Goal: Task Accomplishment & Management: Use online tool/utility

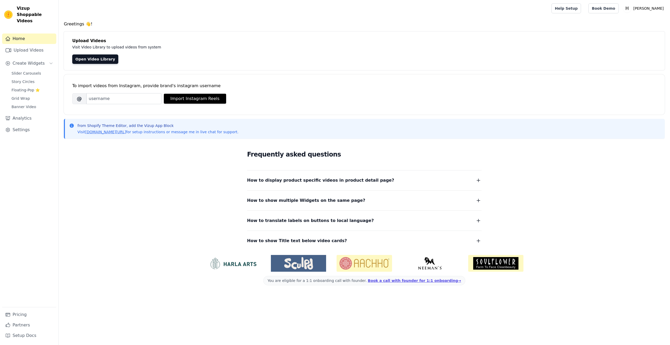
click at [132, 185] on div "Frequently asked questions How to display product specific videos in product de…" at bounding box center [364, 197] width 601 height 108
click at [19, 71] on span "Slider Carousels" at bounding box center [27, 73] width 30 height 5
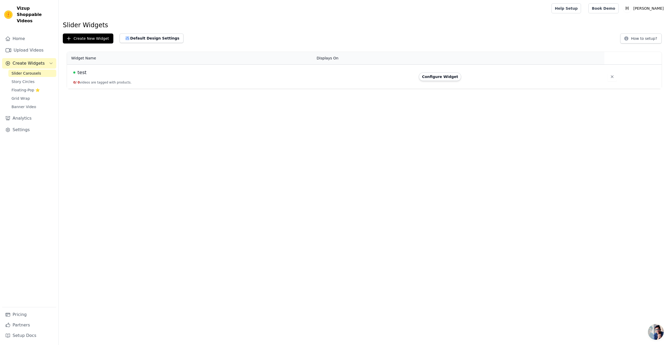
click at [118, 75] on div "test" at bounding box center [191, 72] width 237 height 7
click at [446, 79] on button "Configure Widget" at bounding box center [440, 77] width 42 height 8
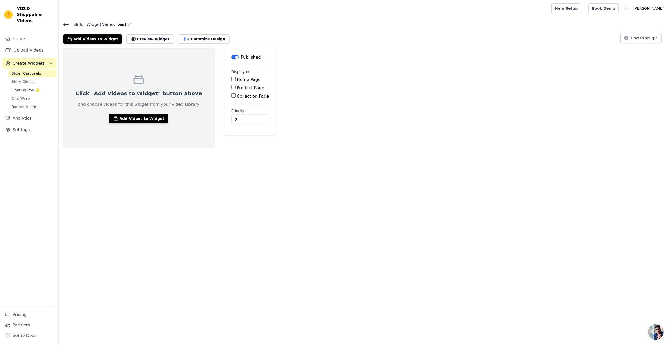
click at [29, 71] on span "Slider Carousels" at bounding box center [27, 73] width 30 height 5
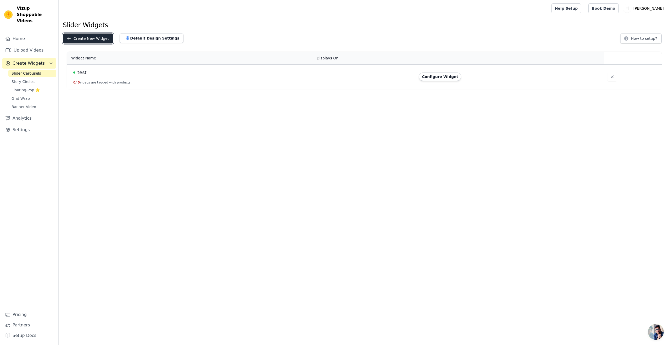
click at [78, 37] on button "Create New Widget" at bounding box center [88, 39] width 51 height 10
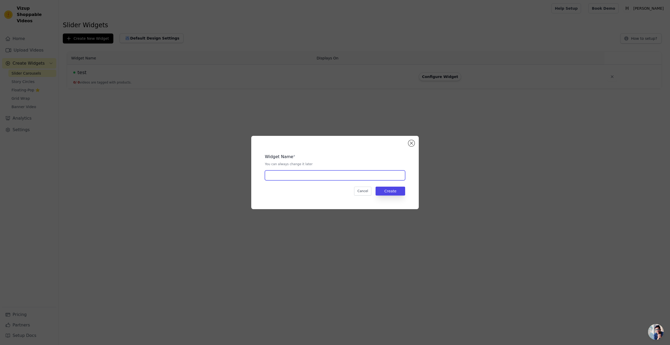
click at [293, 178] on input "text" at bounding box center [335, 175] width 140 height 10
type input "[PERSON_NAME]"
click at [393, 196] on div "Widget Name * You can always change it later Weste Andrea Cancel Create" at bounding box center [335, 172] width 151 height 57
click at [393, 193] on button "Create" at bounding box center [391, 191] width 30 height 9
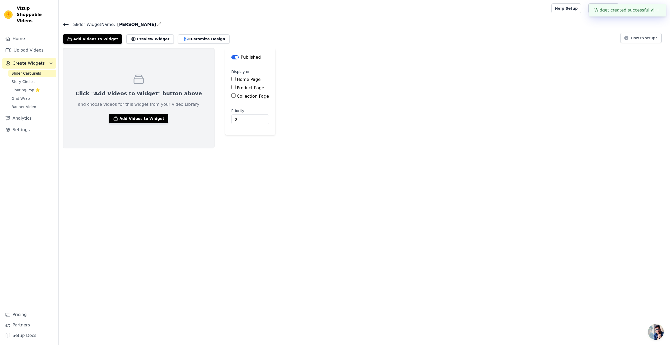
click at [231, 84] on div "Home Page Product Page Collection Page" at bounding box center [250, 87] width 38 height 23
click at [231, 88] on div "Product Page" at bounding box center [250, 88] width 38 height 6
click at [231, 87] on input "Product Page" at bounding box center [233, 87] width 4 height 4
checkbox input "true"
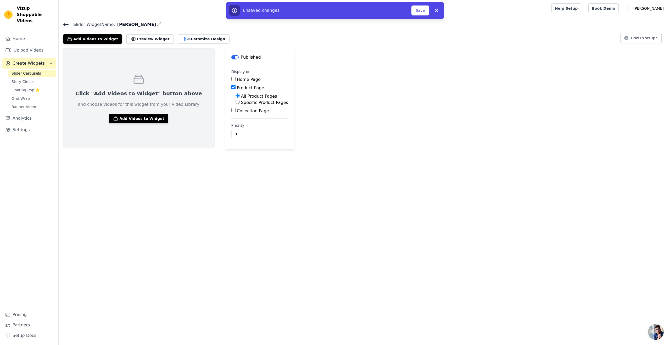
click at [236, 103] on input "Specific Product Pages" at bounding box center [238, 102] width 4 height 4
radio input "true"
click at [236, 112] on button "Select Products" at bounding box center [253, 114] width 35 height 9
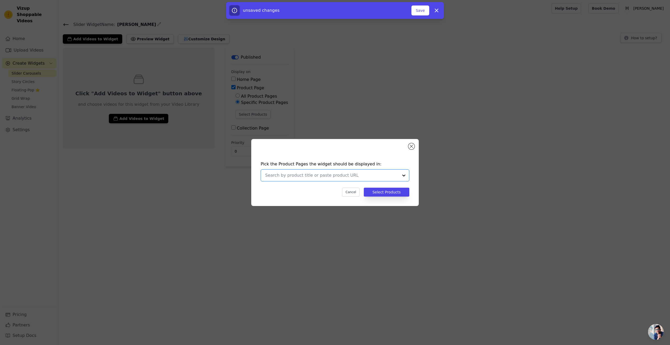
click at [286, 172] on input "text" at bounding box center [332, 175] width 134 height 6
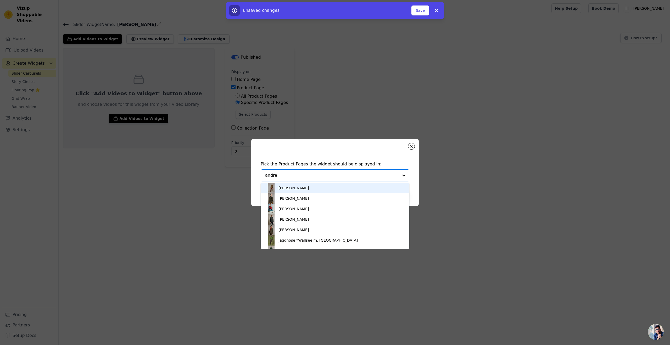
type input "andrea"
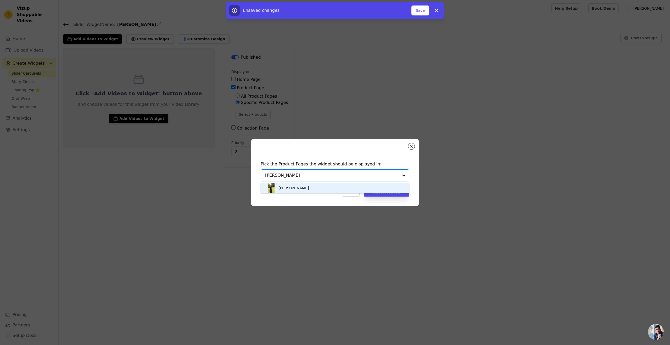
click at [292, 189] on div "[PERSON_NAME]" at bounding box center [294, 187] width 30 height 5
click at [380, 195] on button "Select Products" at bounding box center [387, 192] width 46 height 9
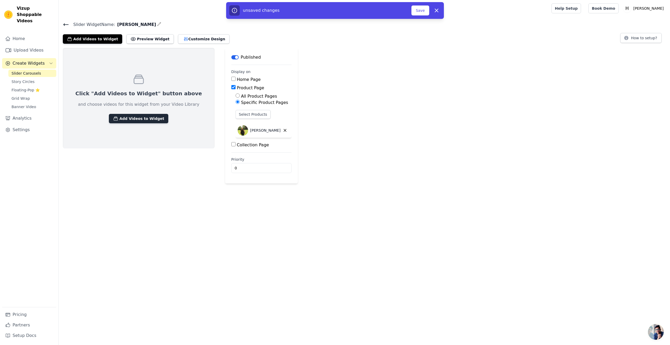
click at [122, 118] on button "Add Videos to Widget" at bounding box center [138, 118] width 59 height 9
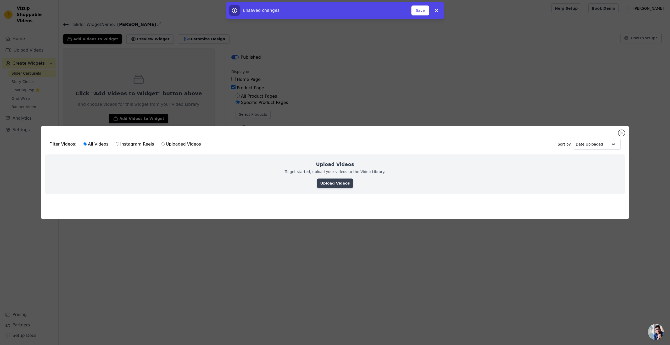
click at [335, 187] on link "Upload Videos" at bounding box center [335, 183] width 36 height 9
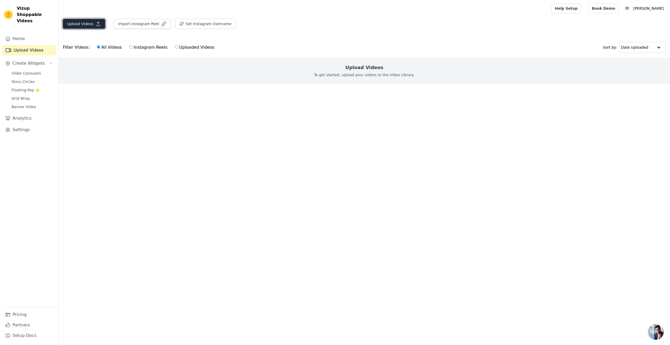
click at [83, 22] on button "Upload Videos" at bounding box center [84, 24] width 42 height 10
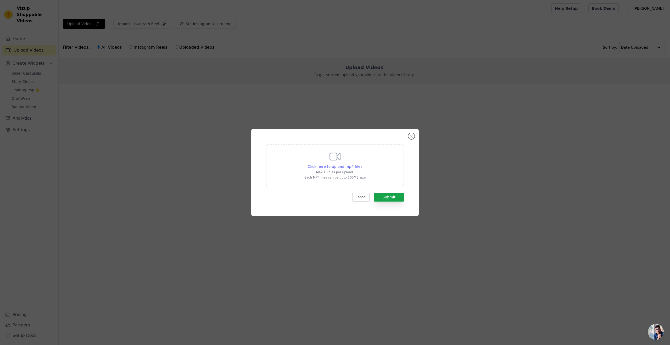
click at [324, 168] on span "Click here to upload mp4 files" at bounding box center [335, 166] width 55 height 4
click at [362, 164] on input "Click here to upload mp4 files Max 10 files per upload. Each MP4 files can be u…" at bounding box center [362, 164] width 0 height 0
type input "C:\fakepath\INTERVIEW_ANDREA_SUMMER_CTA_ENG-ST (1).mp4"
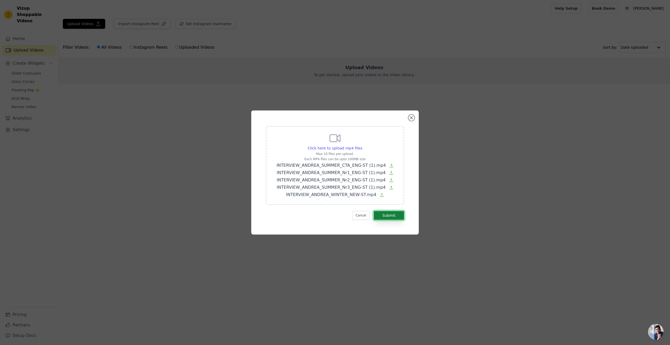
click at [384, 213] on button "Submit" at bounding box center [389, 215] width 30 height 9
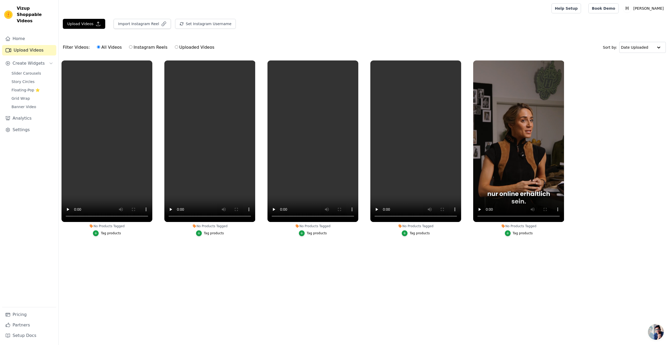
click at [110, 234] on div "Tag products" at bounding box center [111, 233] width 20 height 4
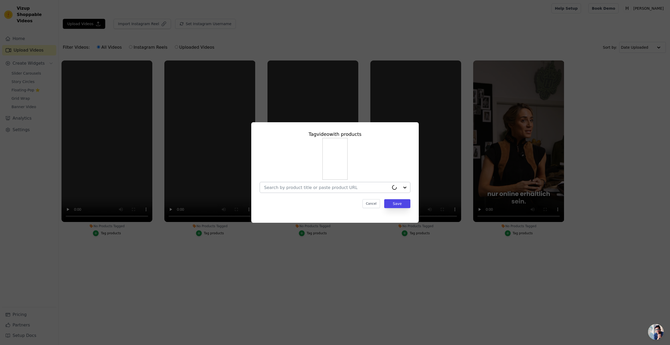
click at [326, 188] on input "No Products Tagged Tag video with products Cancel Save Tag products" at bounding box center [326, 187] width 125 height 5
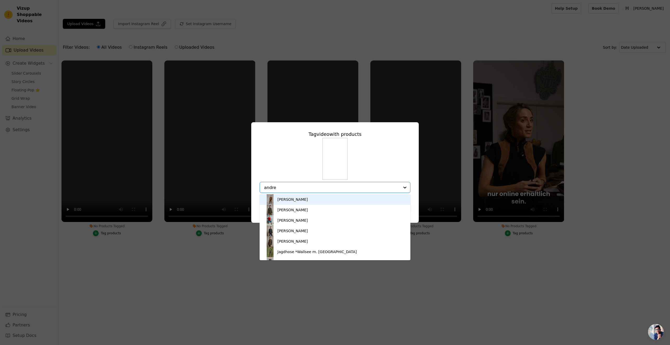
type input "andrea"
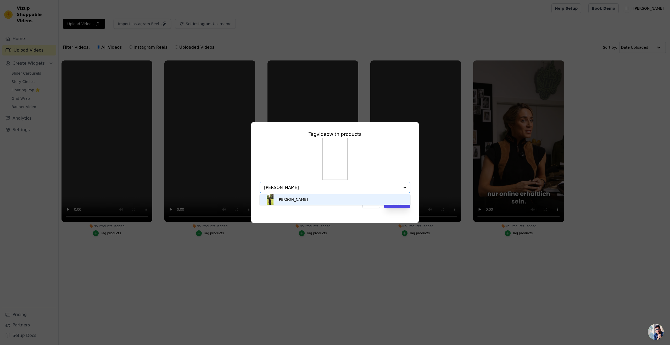
click at [300, 201] on div "Weste Andrea" at bounding box center [293, 199] width 30 height 5
click at [398, 205] on button "Save" at bounding box center [397, 203] width 26 height 9
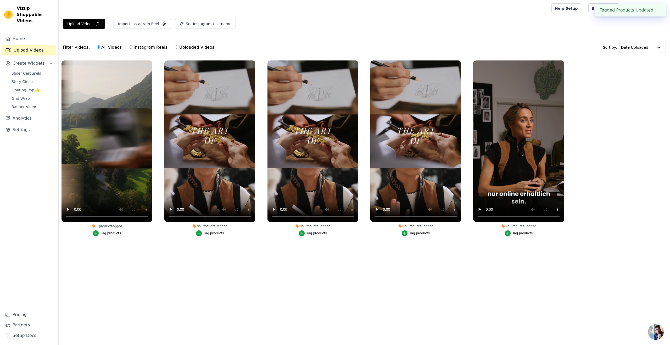
click at [211, 234] on div "Tag products" at bounding box center [214, 233] width 20 height 4
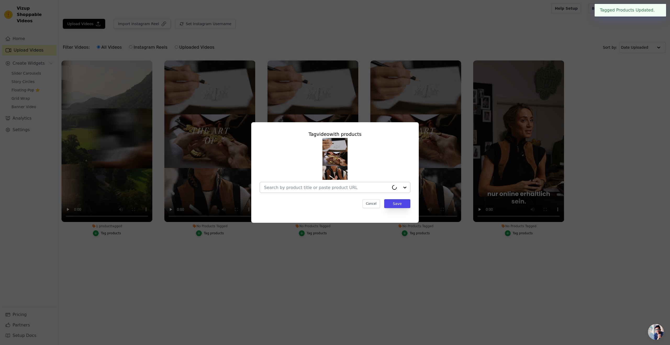
click at [304, 191] on div at bounding box center [326, 187] width 125 height 10
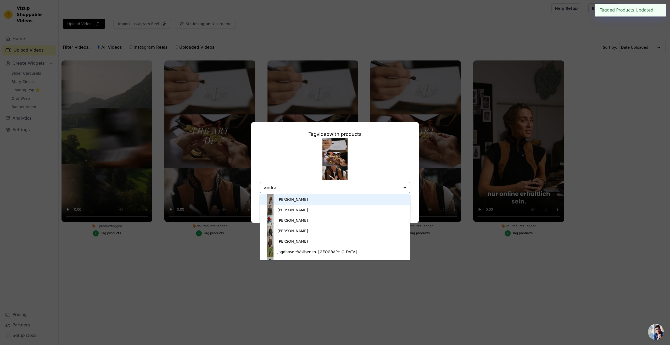
type input "andrea"
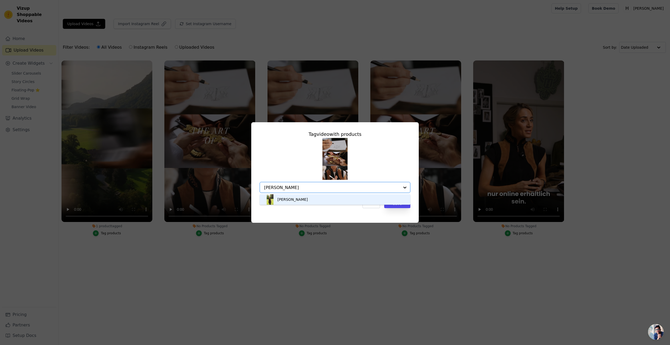
click at [291, 203] on div "[PERSON_NAME]" at bounding box center [335, 199] width 140 height 10
click at [395, 203] on button "Save" at bounding box center [397, 203] width 26 height 9
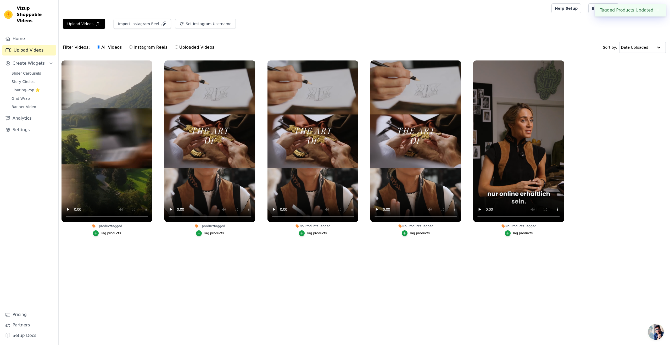
click at [314, 234] on div "Tag products" at bounding box center [317, 233] width 20 height 4
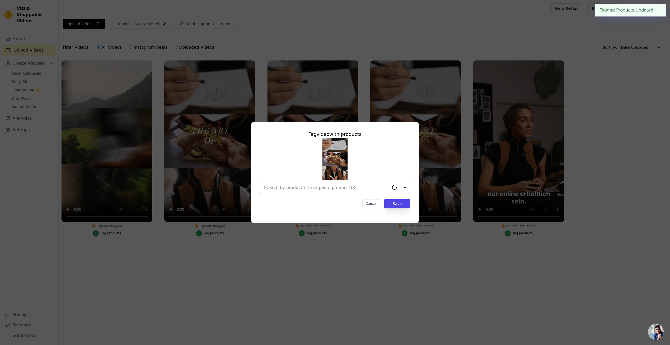
click at [323, 190] on input "No Products Tagged Tag video with products Cancel Save Tag products" at bounding box center [326, 187] width 125 height 5
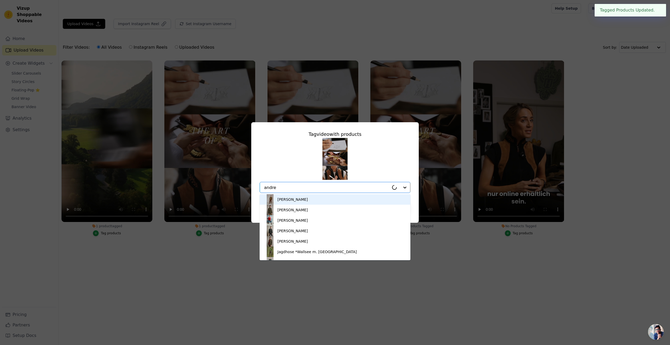
type input "andrea"
click at [294, 200] on div "Jacke Adrian Wollkaro" at bounding box center [293, 199] width 30 height 5
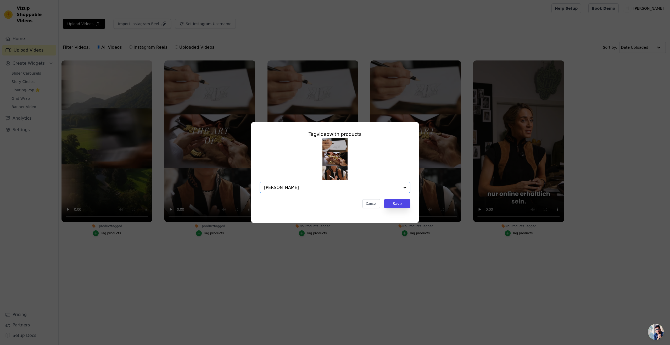
click at [304, 187] on input "andrea" at bounding box center [332, 187] width 136 height 5
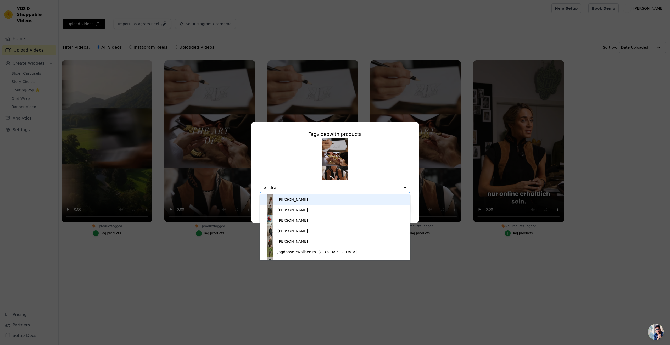
type input "andrea"
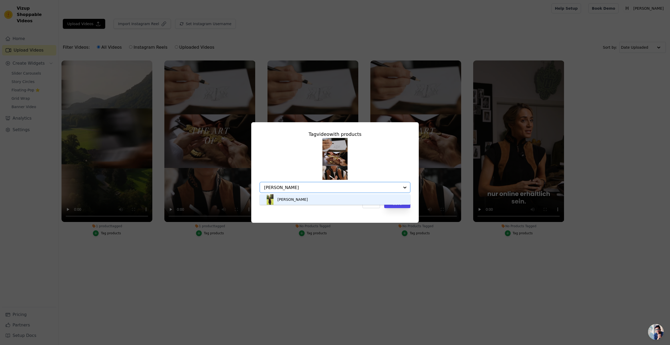
click at [308, 202] on div "[PERSON_NAME]" at bounding box center [335, 199] width 140 height 10
click at [397, 206] on button "Save" at bounding box center [397, 203] width 26 height 9
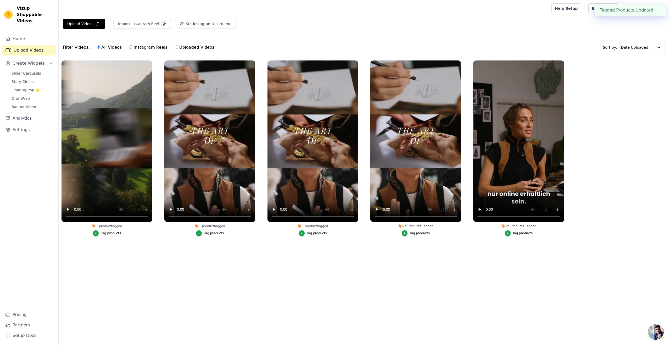
click at [419, 229] on li "No Products Tagged Tag products" at bounding box center [415, 148] width 91 height 176
click at [417, 234] on div "Tag products" at bounding box center [420, 233] width 20 height 4
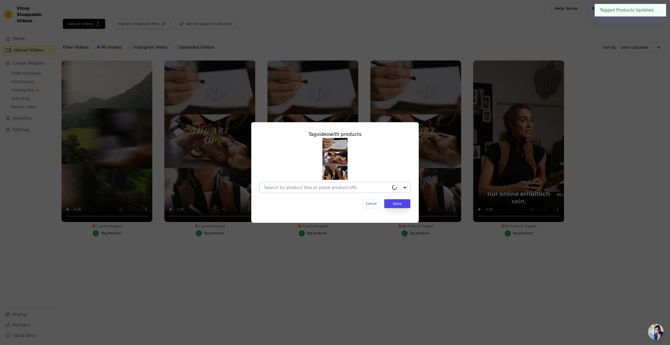
click at [353, 191] on div at bounding box center [326, 187] width 125 height 10
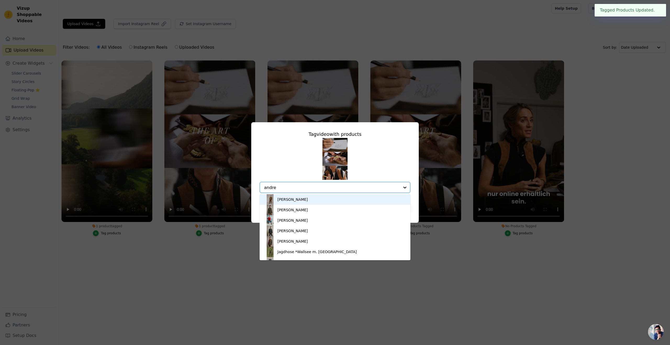
type input "andrea"
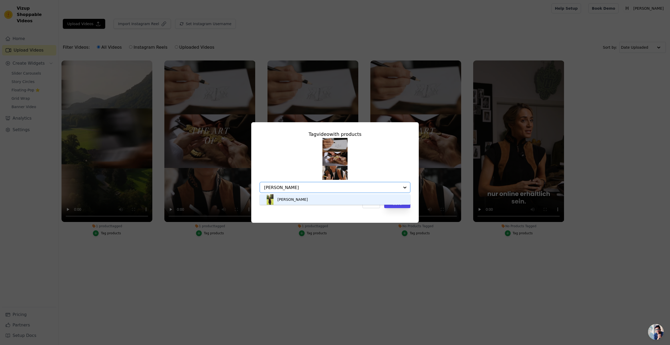
click at [298, 202] on div "[PERSON_NAME]" at bounding box center [293, 199] width 30 height 5
click at [398, 204] on button "Save" at bounding box center [397, 203] width 26 height 9
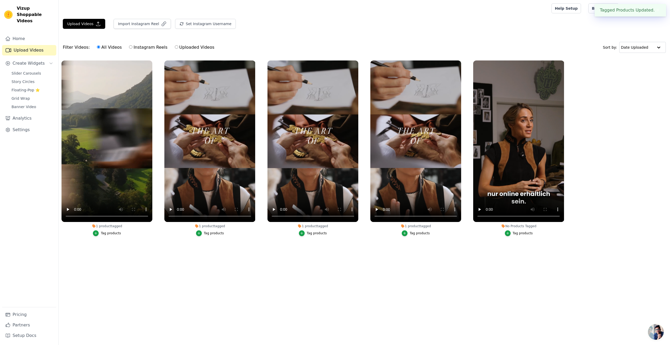
click at [528, 226] on div "No Products Tagged" at bounding box center [518, 226] width 91 height 4
click at [521, 231] on div "Tag products" at bounding box center [523, 233] width 20 height 4
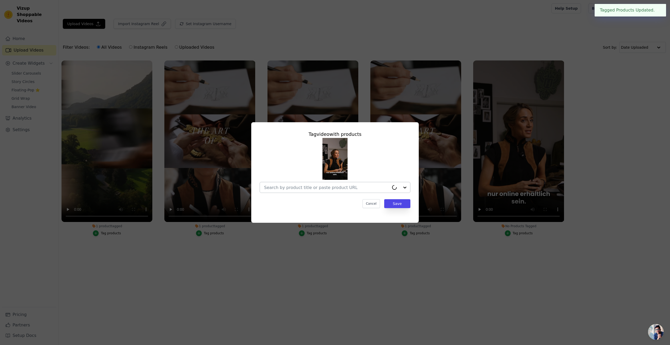
click at [315, 187] on input "No Products Tagged Tag video with products Cancel Save Tag products" at bounding box center [326, 187] width 125 height 5
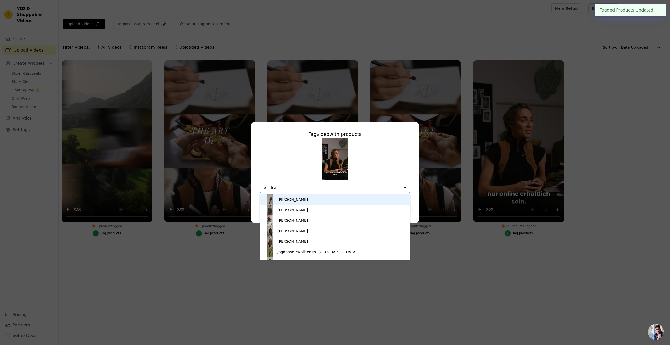
type input "andrea"
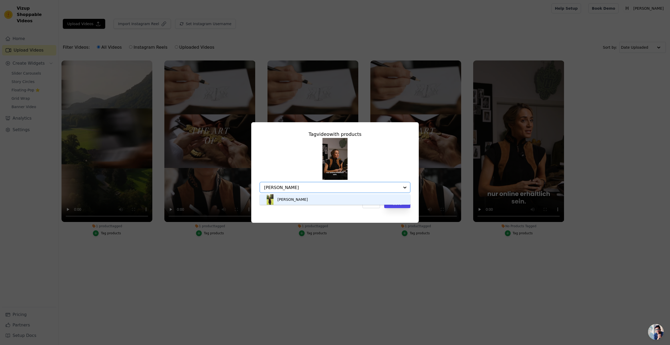
click at [296, 201] on div "[PERSON_NAME]" at bounding box center [293, 199] width 30 height 5
click at [397, 206] on button "Save" at bounding box center [397, 203] width 26 height 9
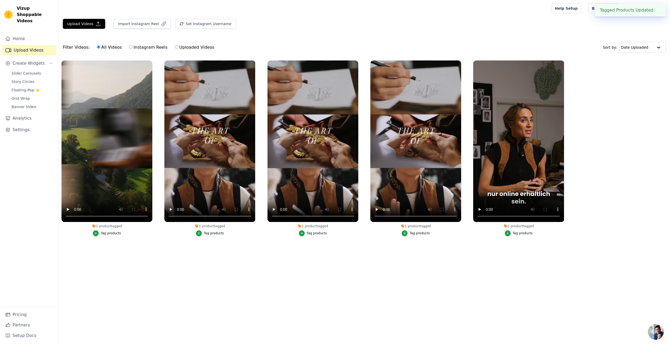
click at [558, 246] on ul "1 product tagged Tag products 1 product tagged Tag products 1 product tagged Ta…" at bounding box center [365, 154] width 612 height 192
click at [26, 71] on span "Slider Carousels" at bounding box center [27, 73] width 30 height 5
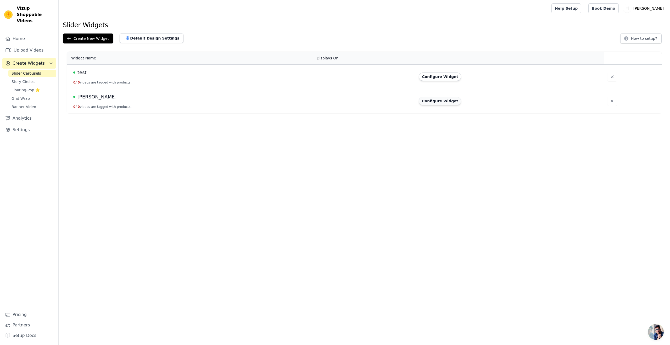
click at [448, 103] on button "Configure Widget" at bounding box center [440, 101] width 42 height 8
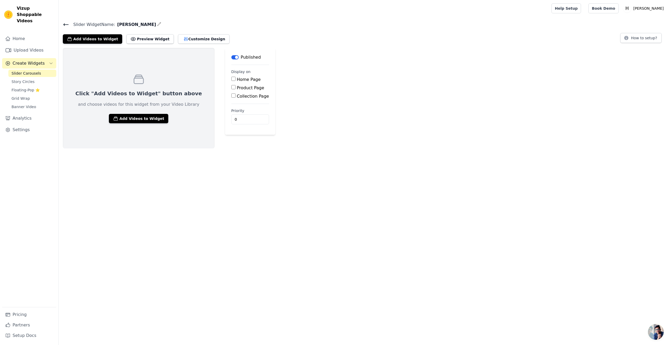
click at [231, 87] on input "Product Page" at bounding box center [233, 87] width 4 height 4
checkbox input "true"
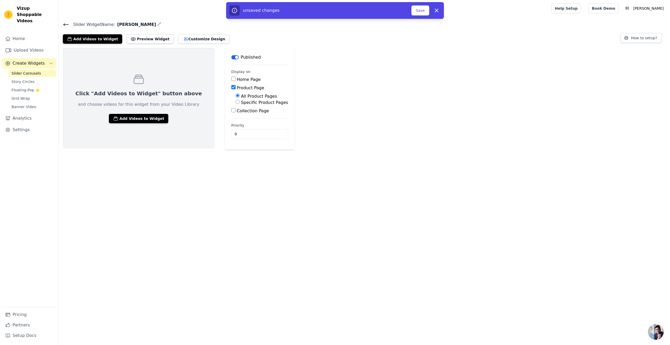
click at [236, 104] on div "Specific Product Pages" at bounding box center [262, 102] width 53 height 6
click at [236, 104] on input "Specific Product Pages" at bounding box center [238, 102] width 4 height 4
radio input "true"
click at [236, 114] on button "Select Products" at bounding box center [253, 114] width 35 height 9
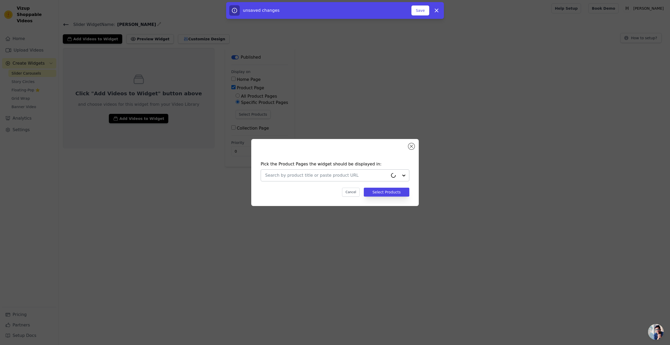
click at [282, 173] on input "text" at bounding box center [326, 175] width 123 height 6
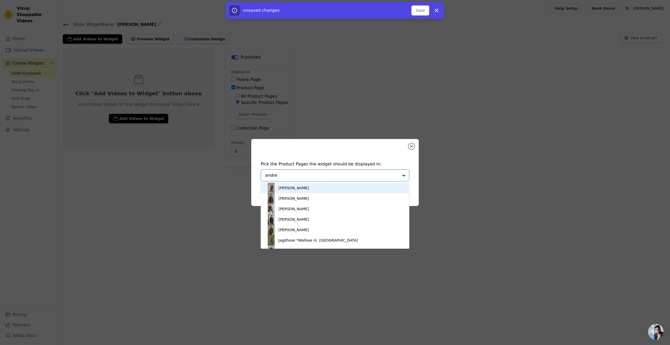
type input "andrea"
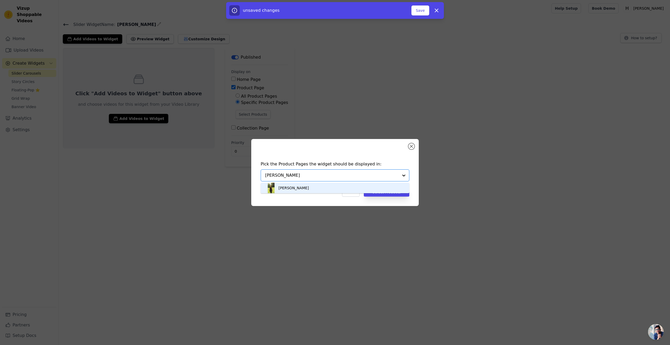
click at [286, 186] on div "[PERSON_NAME]" at bounding box center [294, 187] width 30 height 5
click at [381, 190] on button "Select Products" at bounding box center [387, 192] width 46 height 9
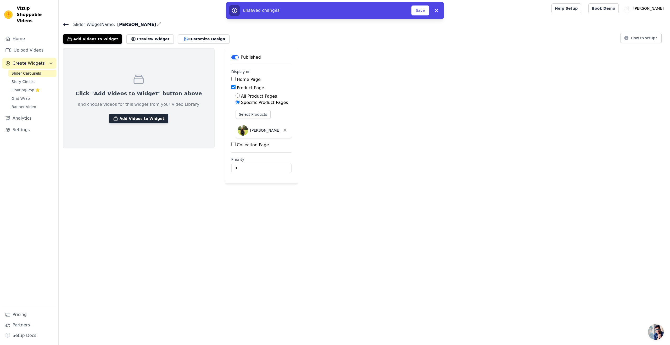
click at [133, 119] on button "Add Videos to Widget" at bounding box center [138, 118] width 59 height 9
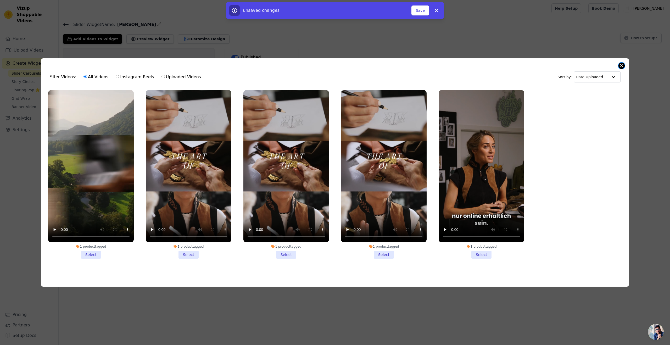
click at [622, 67] on button "Close modal" at bounding box center [622, 66] width 6 height 6
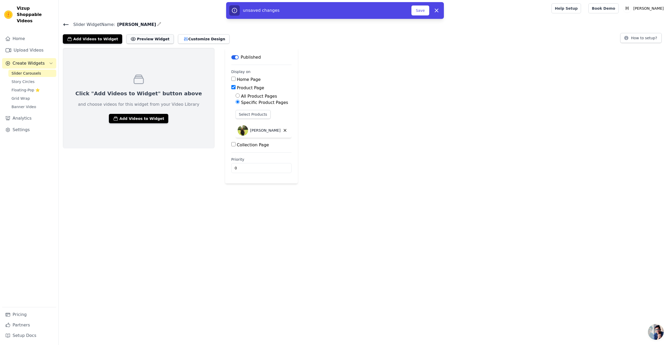
click at [145, 38] on button "Preview Widget" at bounding box center [149, 38] width 47 height 9
click at [182, 40] on button "Customize Design" at bounding box center [204, 38] width 52 height 9
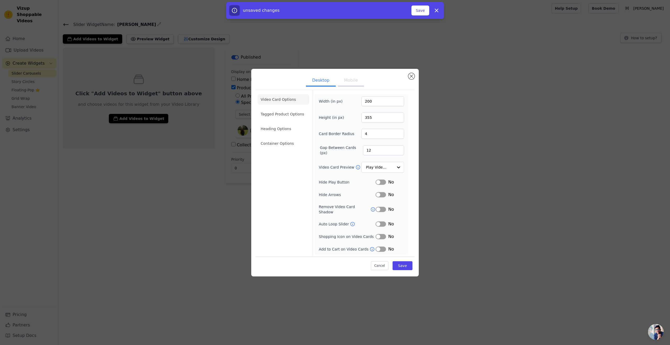
click at [347, 81] on button "Mobile" at bounding box center [351, 81] width 26 height 12
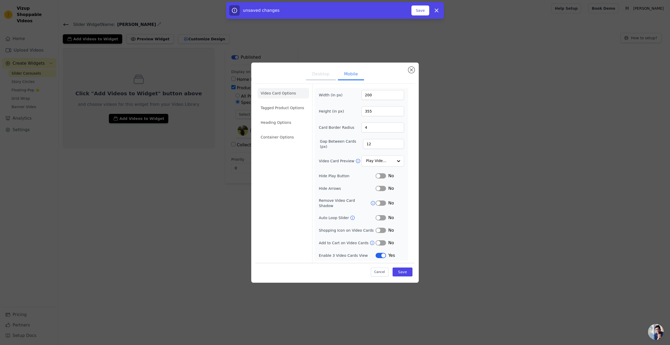
click at [324, 77] on button "Desktop" at bounding box center [321, 75] width 30 height 12
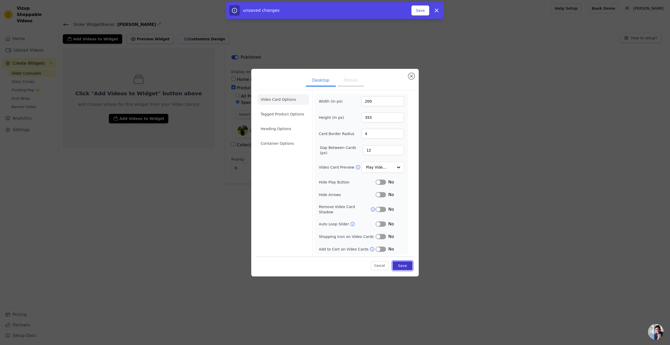
click at [399, 265] on button "Save" at bounding box center [403, 265] width 20 height 9
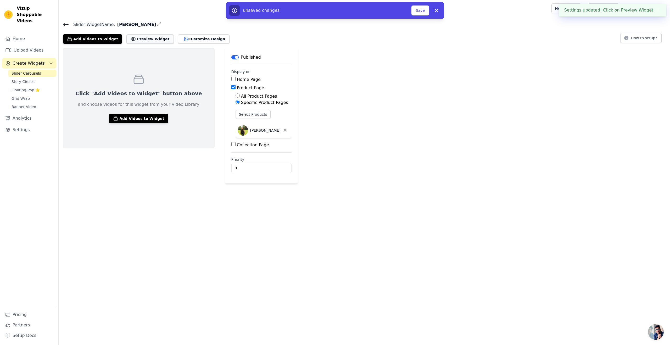
click at [135, 40] on button "Preview Widget" at bounding box center [149, 38] width 47 height 9
click at [436, 12] on icon "button" at bounding box center [436, 10] width 3 height 3
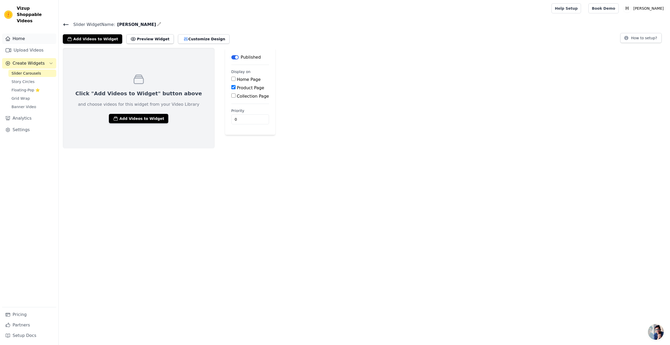
click at [23, 34] on link "Home" at bounding box center [29, 39] width 54 height 10
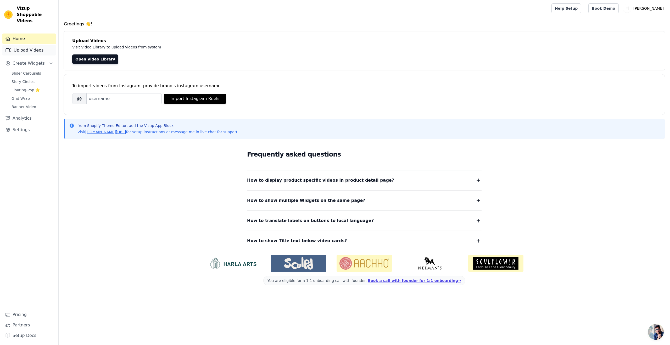
click at [11, 47] on icon "Sidebar" at bounding box center [8, 50] width 6 height 6
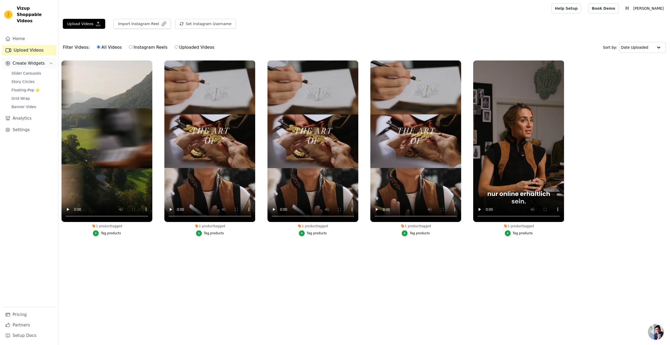
click at [25, 60] on span "Create Widgets" at bounding box center [29, 63] width 32 height 6
click at [24, 62] on button "Create Widgets" at bounding box center [29, 63] width 54 height 10
click at [23, 71] on span "Slider Carousels" at bounding box center [27, 73] width 30 height 5
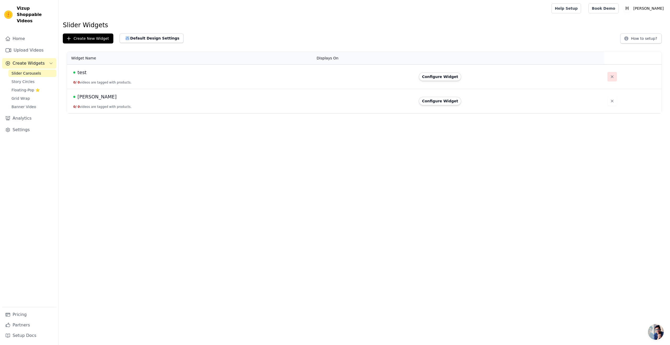
click at [609, 79] on button "button" at bounding box center [612, 76] width 9 height 9
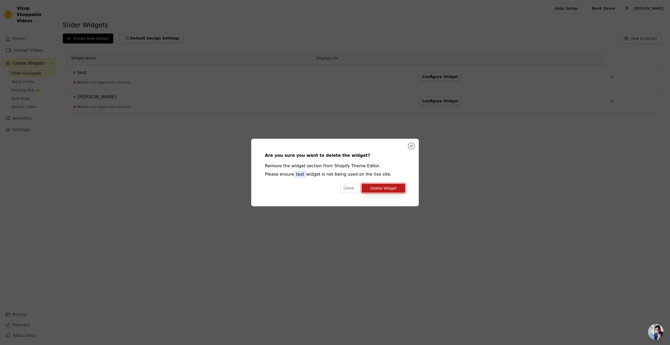
click at [395, 188] on button "Delete Widget" at bounding box center [383, 188] width 43 height 9
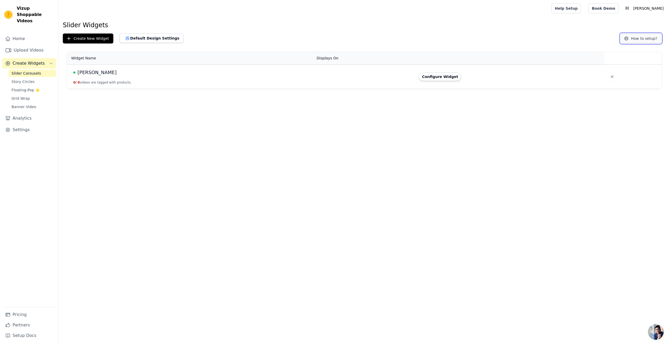
click at [635, 40] on button "How to setup?" at bounding box center [641, 39] width 41 height 10
click at [136, 79] on td "Weste Andrea 0 / 0 videos are tagged with products." at bounding box center [190, 77] width 247 height 24
click at [439, 78] on button "Configure Widget" at bounding box center [440, 77] width 42 height 8
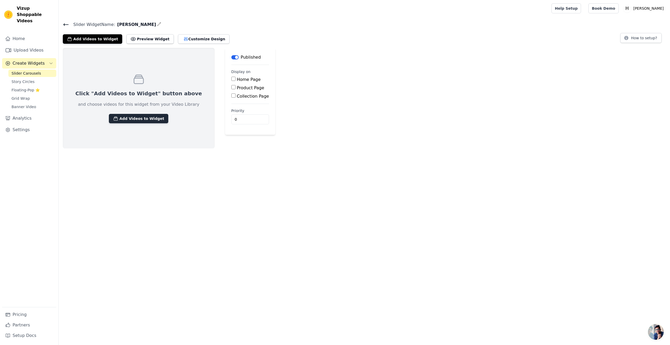
click at [120, 117] on button "Add Videos to Widget" at bounding box center [138, 118] width 59 height 9
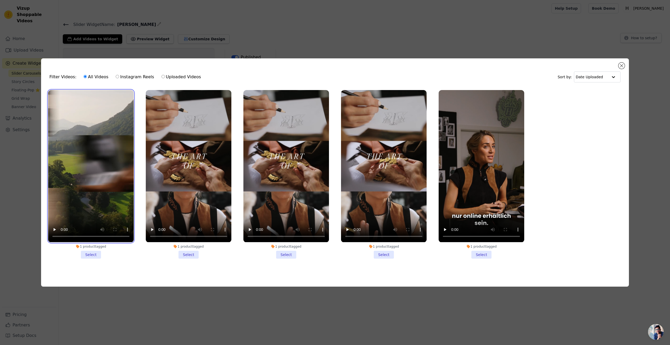
click at [93, 140] on video at bounding box center [91, 166] width 86 height 152
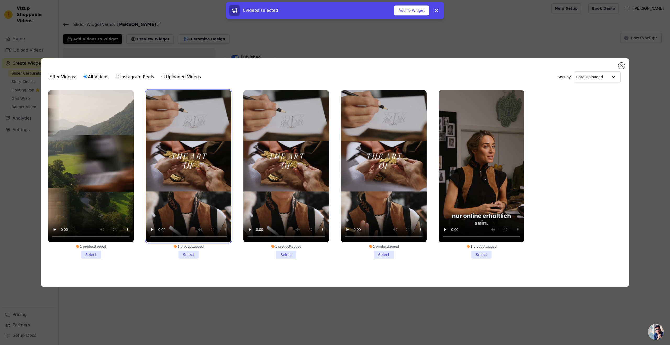
click at [175, 141] on video at bounding box center [189, 166] width 86 height 152
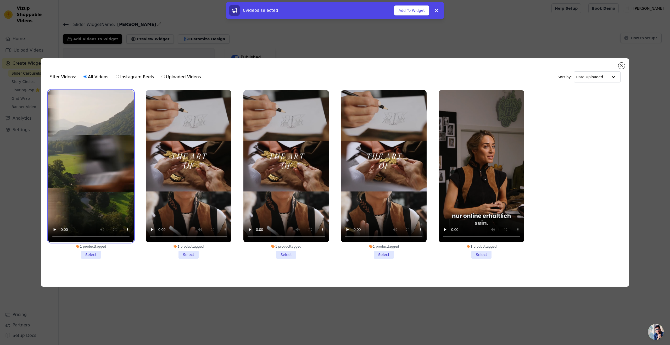
click at [127, 140] on video at bounding box center [91, 166] width 86 height 152
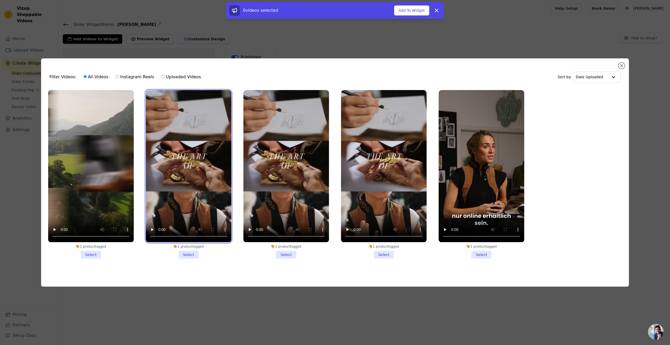
click at [204, 143] on video at bounding box center [189, 166] width 86 height 152
click at [89, 253] on li "1 product tagged Select" at bounding box center [91, 174] width 86 height 168
click at [0, 0] on input "1 product tagged Select" at bounding box center [0, 0] width 0 height 0
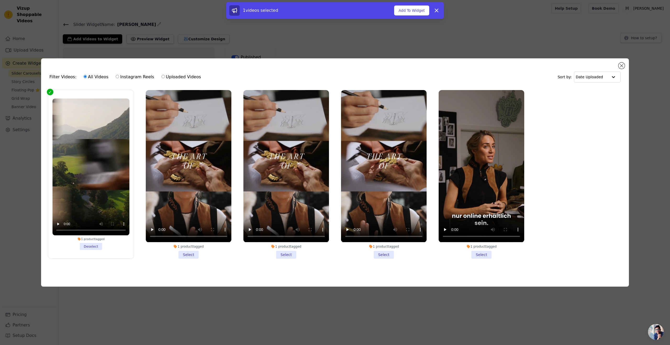
click at [189, 254] on li "1 product tagged Select" at bounding box center [189, 174] width 86 height 168
click at [0, 0] on input "1 product tagged Select" at bounding box center [0, 0] width 0 height 0
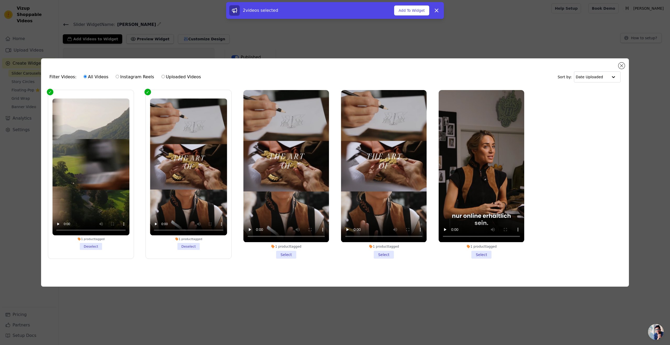
click at [284, 256] on li "1 product tagged Select" at bounding box center [286, 174] width 86 height 168
click at [0, 0] on input "1 product tagged Select" at bounding box center [0, 0] width 0 height 0
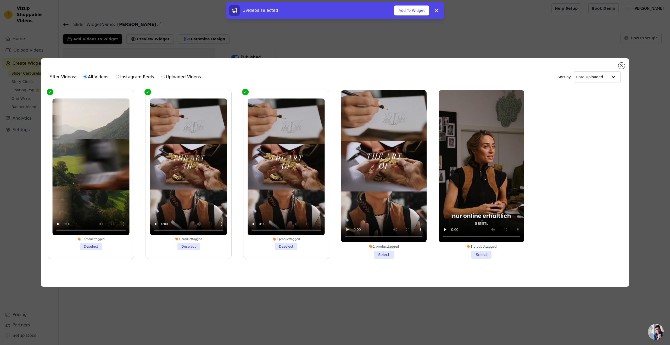
click at [382, 257] on li "1 product tagged Select" at bounding box center [384, 174] width 86 height 168
click at [0, 0] on input "1 product tagged Select" at bounding box center [0, 0] width 0 height 0
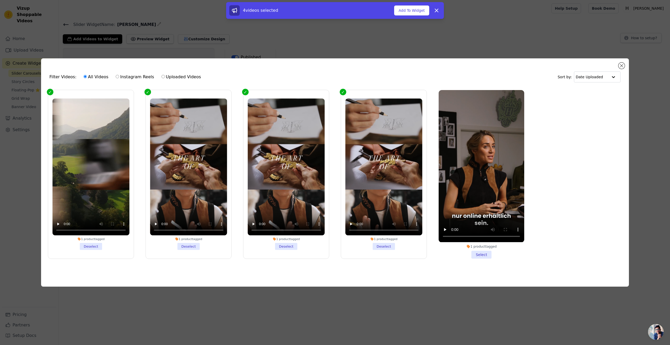
click at [482, 256] on li "1 product tagged Select" at bounding box center [482, 174] width 86 height 168
click at [0, 0] on input "1 product tagged Select" at bounding box center [0, 0] width 0 height 0
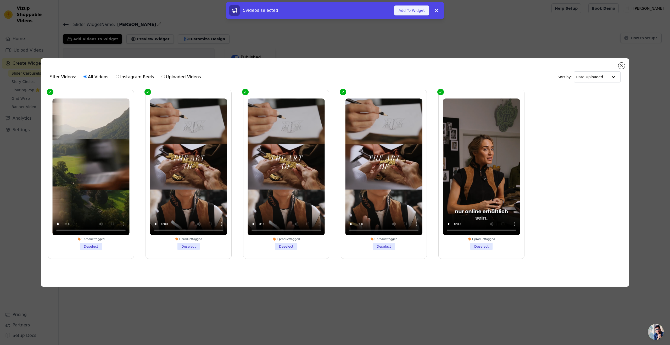
click at [409, 12] on button "Add To Widget" at bounding box center [411, 10] width 35 height 10
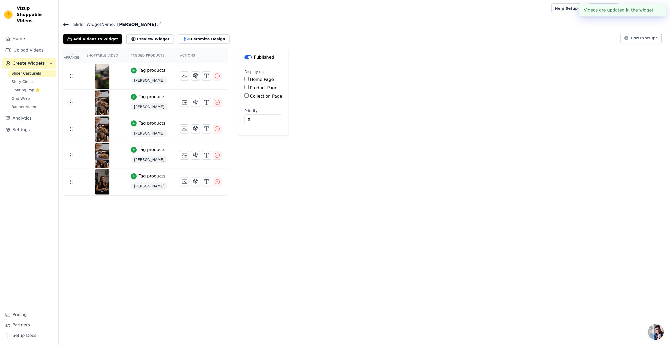
click at [242, 195] on html "Videos are updated in the widget. ✖ Vizup Shoppable Videos Home Upload Videos C…" at bounding box center [335, 97] width 670 height 195
click at [133, 40] on button "Preview Widget" at bounding box center [149, 38] width 47 height 9
click at [389, 101] on div "Re Arrange Shoppable Video Tagged Products Actions Tag products Weste Andrea Ta…" at bounding box center [365, 121] width 612 height 147
click at [139, 37] on button "Preview Widget" at bounding box center [149, 38] width 47 height 9
click at [122, 195] on html "Vizup Shoppable Videos Home Upload Videos Create Widgets Slider Carousels Story…" at bounding box center [335, 97] width 670 height 195
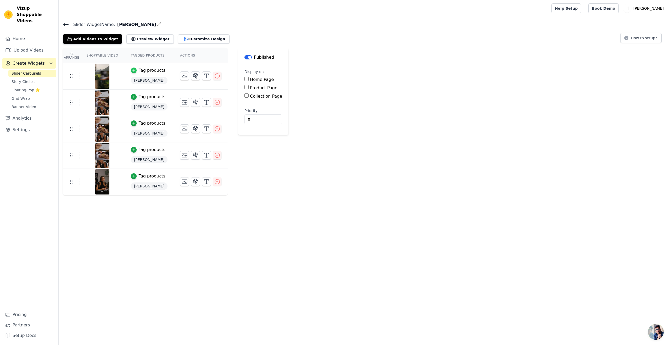
click at [134, 70] on icon "button" at bounding box center [134, 71] width 4 height 4
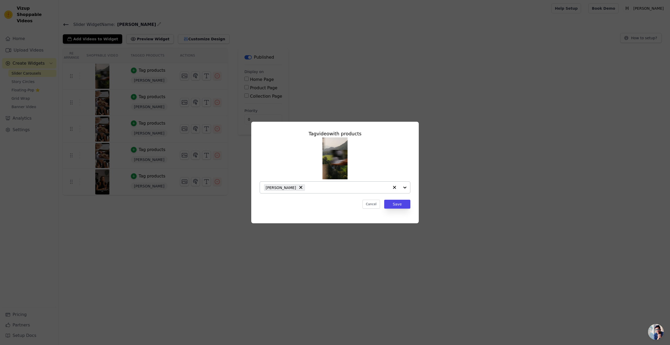
click at [350, 189] on input "text" at bounding box center [349, 187] width 82 height 6
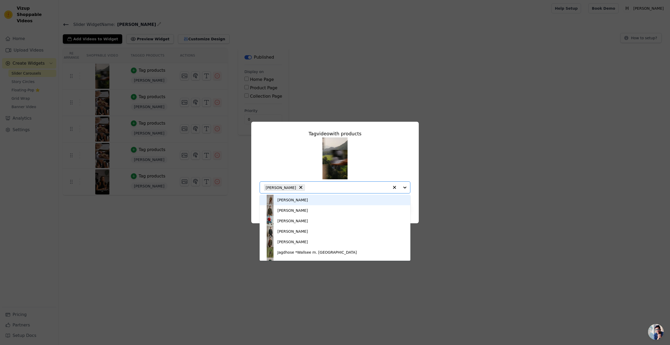
click at [413, 145] on div "Tag video with products Jacke Adrian Wollkaro Jacke Dornbach Sakko Carlos Jacke…" at bounding box center [335, 169] width 159 height 87
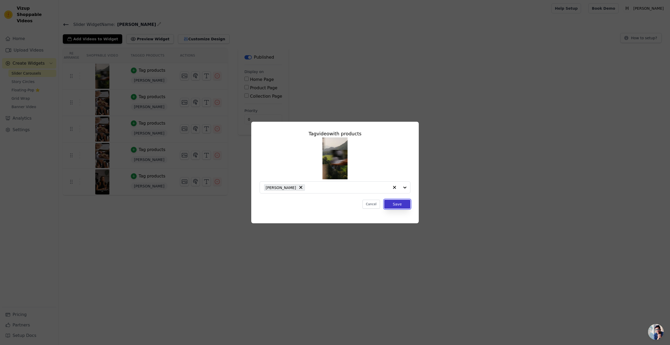
click at [402, 203] on button "Save" at bounding box center [397, 204] width 26 height 9
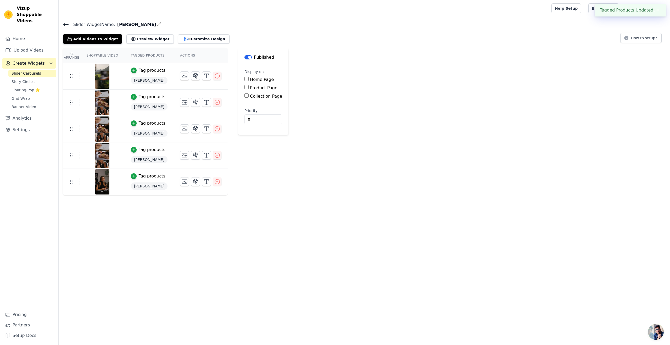
click at [245, 88] on input "Product Page" at bounding box center [247, 87] width 4 height 4
checkbox input "true"
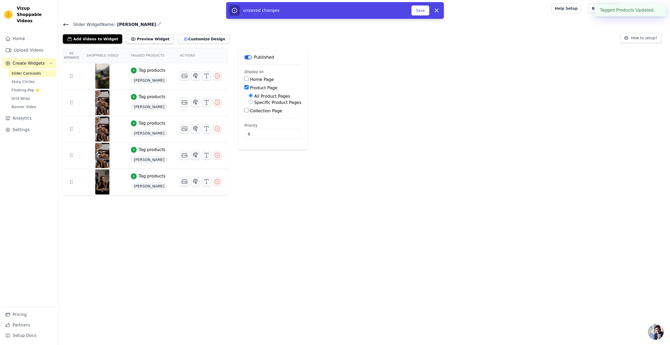
click at [249, 103] on input "Specific Product Pages" at bounding box center [251, 102] width 4 height 4
radio input "true"
click at [255, 115] on button "Select Products" at bounding box center [266, 114] width 35 height 9
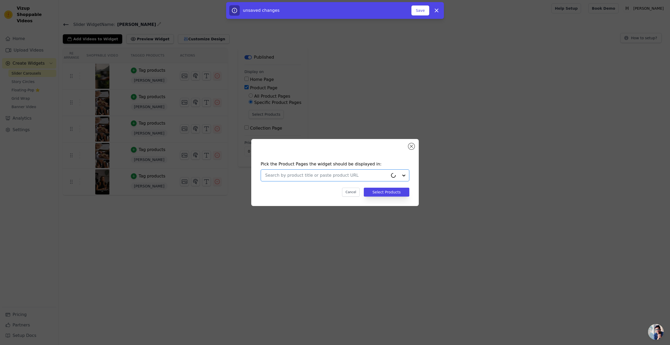
click at [284, 172] on input "text" at bounding box center [326, 175] width 123 height 6
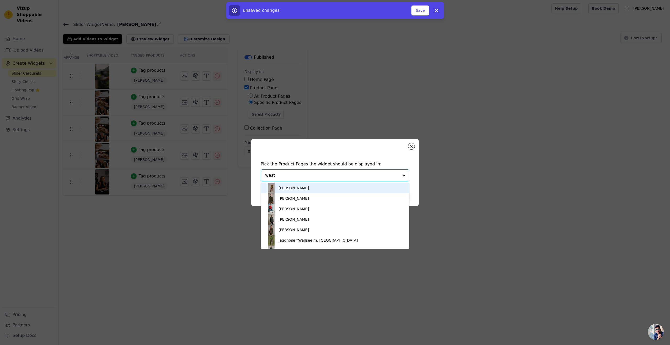
type input "weste"
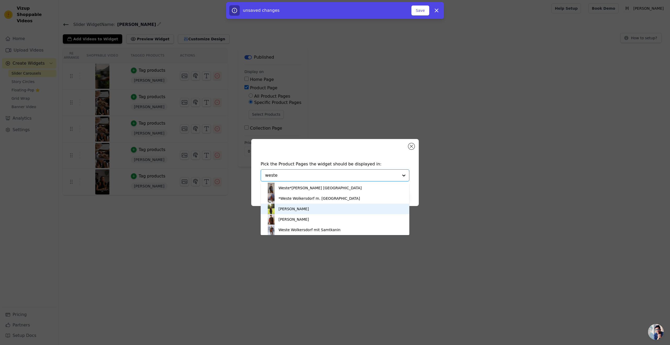
click at [297, 207] on div "[PERSON_NAME]" at bounding box center [294, 208] width 30 height 5
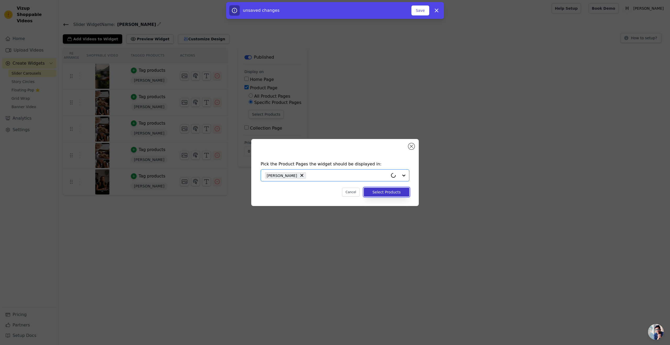
click at [390, 192] on button "Select Products" at bounding box center [387, 192] width 46 height 9
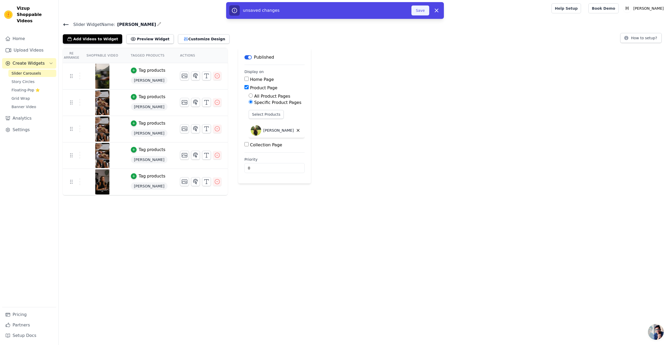
click at [423, 12] on button "Save" at bounding box center [421, 10] width 18 height 10
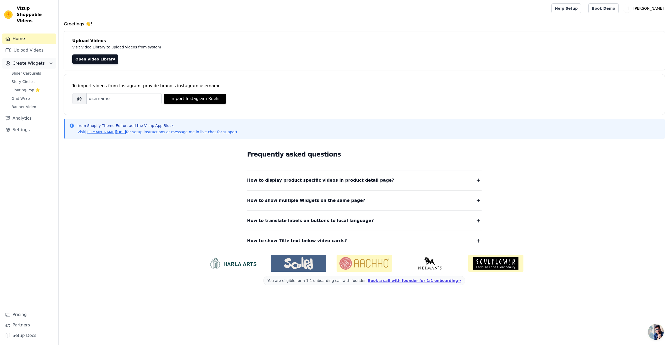
click at [29, 60] on span "Create Widgets" at bounding box center [29, 63] width 32 height 6
click at [27, 71] on span "Slider Carousels" at bounding box center [27, 73] width 30 height 5
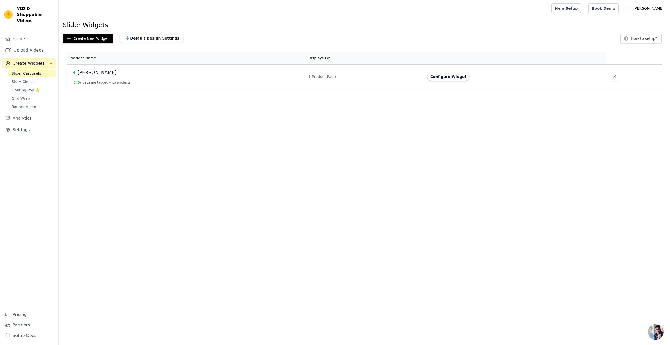
click at [119, 69] on div "[PERSON_NAME]" at bounding box center [187, 72] width 229 height 7
click at [441, 77] on button "Configure Widget" at bounding box center [448, 77] width 42 height 8
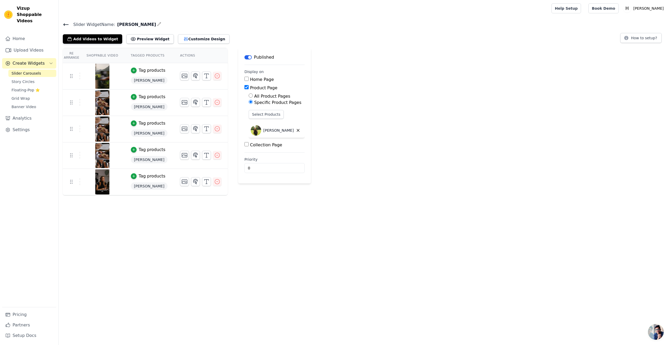
click at [109, 75] on img at bounding box center [102, 76] width 15 height 25
click at [100, 75] on img at bounding box center [102, 76] width 15 height 25
click at [102, 73] on img at bounding box center [102, 76] width 15 height 25
click at [204, 74] on icon "button" at bounding box center [206, 76] width 6 height 6
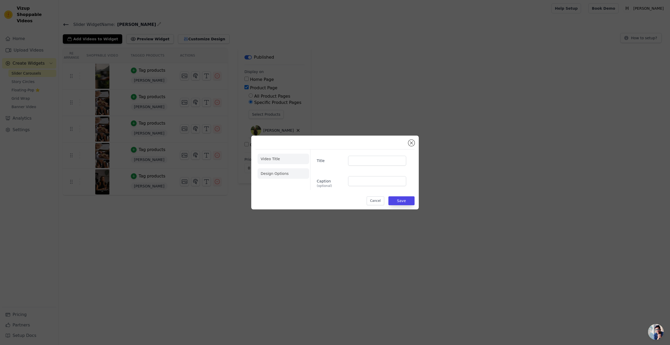
click at [284, 177] on li "Design Options" at bounding box center [284, 173] width 52 height 10
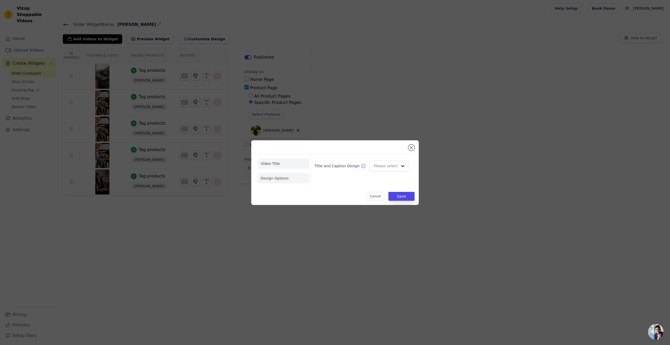
click at [274, 165] on li "Video Title" at bounding box center [284, 163] width 52 height 10
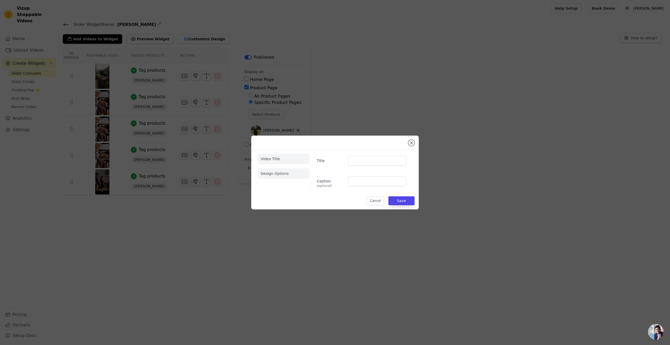
click at [280, 176] on li "Design Options" at bounding box center [284, 173] width 52 height 10
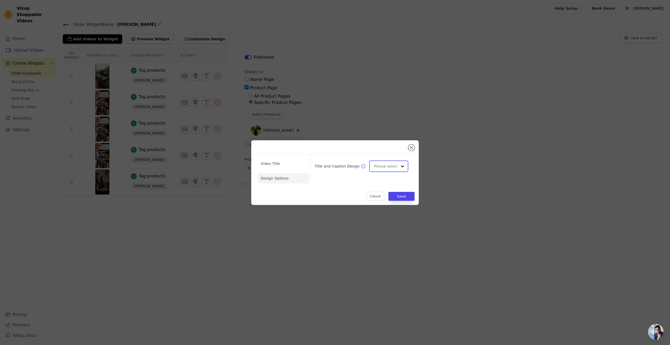
click at [393, 167] on input "Title and Caption Design" at bounding box center [385, 166] width 23 height 10
click at [412, 149] on button "Close modal" at bounding box center [411, 148] width 6 height 6
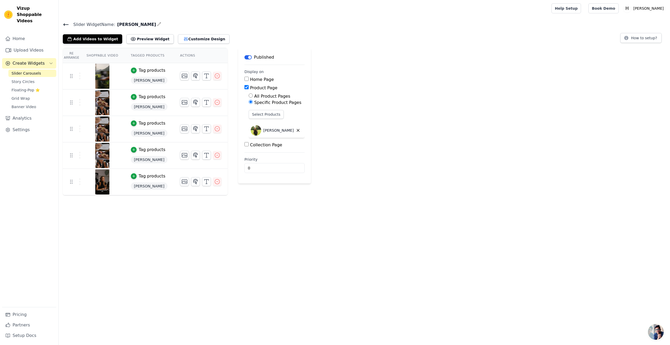
click at [209, 195] on html "Vizup Shoppable Videos Home Upload Videos Create Widgets Slider Carousels Story…" at bounding box center [335, 97] width 670 height 195
click at [100, 78] on img at bounding box center [102, 76] width 15 height 25
click at [71, 77] on icon at bounding box center [71, 76] width 6 height 6
click at [102, 72] on img at bounding box center [102, 76] width 15 height 25
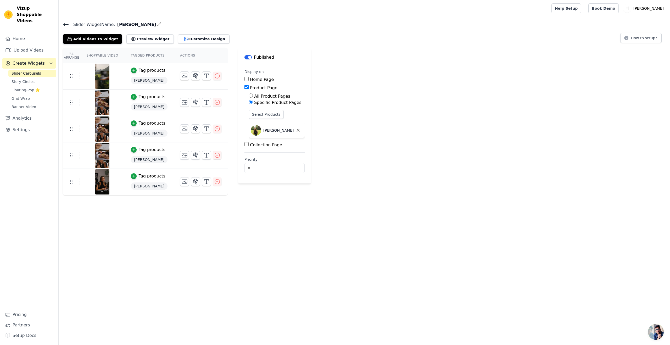
click at [102, 72] on img at bounding box center [102, 76] width 15 height 25
click at [203, 75] on icon "button" at bounding box center [206, 76] width 6 height 6
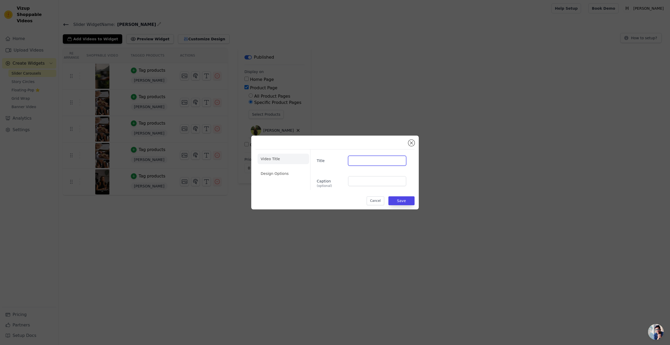
click at [365, 163] on input "Title" at bounding box center [377, 161] width 58 height 10
paste input "Die Entstehung der [PERSON_NAME]"
type input "Die Entstehung der [PERSON_NAME]"
click at [276, 176] on li "Design Options" at bounding box center [284, 173] width 52 height 10
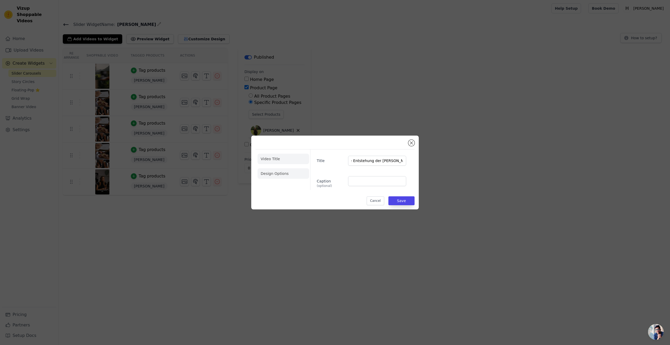
scroll to position [0, 0]
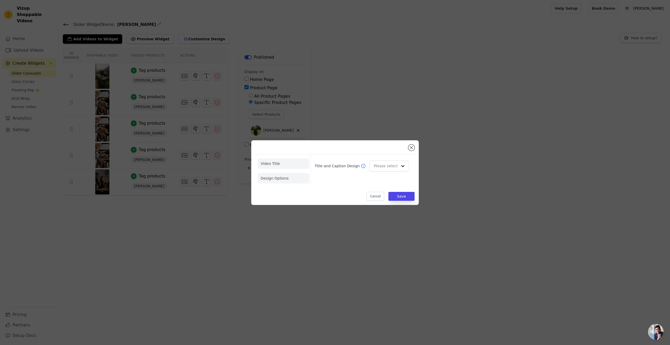
click at [279, 164] on li "Video Title" at bounding box center [284, 163] width 52 height 10
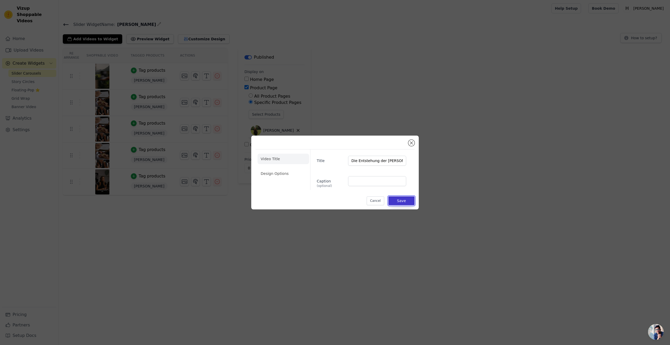
click at [402, 198] on button "Save" at bounding box center [402, 200] width 26 height 9
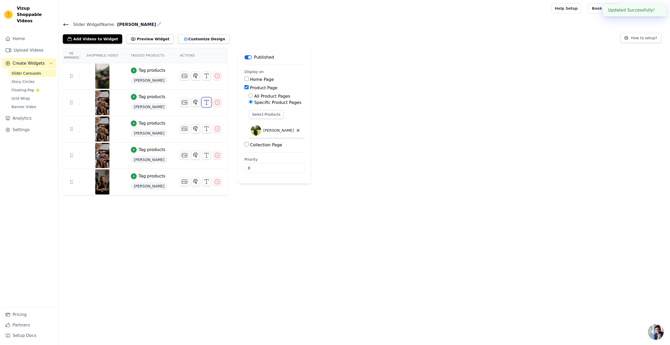
click at [203, 103] on icon "button" at bounding box center [206, 102] width 6 height 6
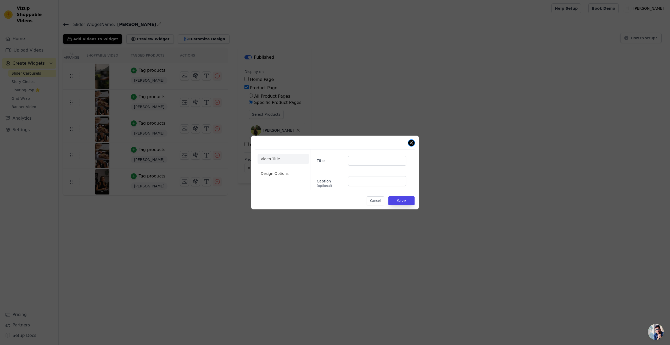
click at [413, 142] on button "Close modal" at bounding box center [411, 143] width 6 height 6
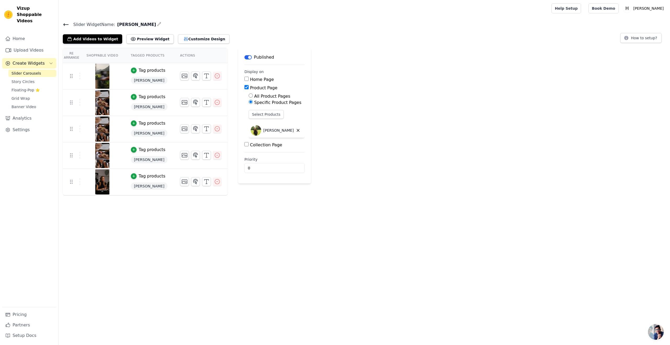
click at [103, 102] on img at bounding box center [102, 102] width 15 height 25
click at [181, 104] on icon "button" at bounding box center [184, 102] width 6 height 6
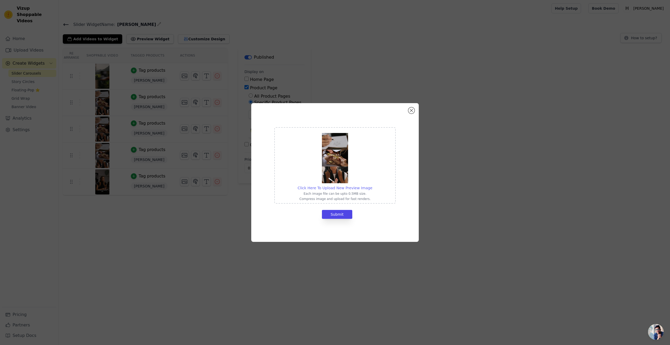
click at [330, 187] on span "Click Here To Upload New Preview Image" at bounding box center [335, 188] width 75 height 4
click at [372, 185] on input "Click Here To Upload New Preview Image Each image file can be upto 0.5MB size. …" at bounding box center [372, 185] width 0 height 0
click at [410, 109] on button "Close modal" at bounding box center [411, 110] width 6 height 6
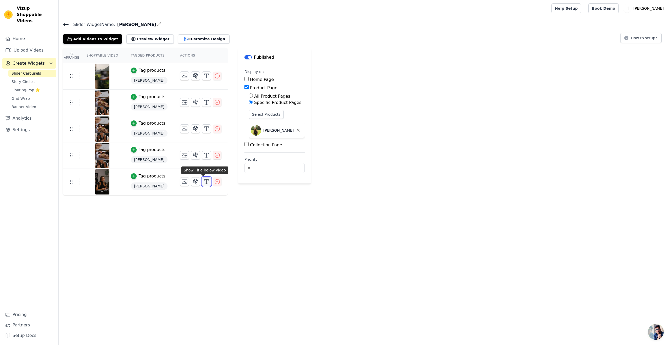
click at [203, 184] on icon "button" at bounding box center [206, 182] width 6 height 6
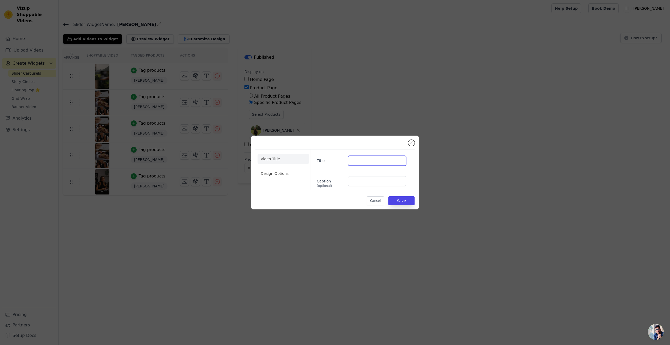
click at [368, 160] on input "Title" at bounding box center [377, 161] width 58 height 10
paste input "Nur 20 Exemplare für die Welt"
type input "Nur 20 Exemplare für die Welt"
click at [403, 202] on button "Save" at bounding box center [402, 200] width 26 height 9
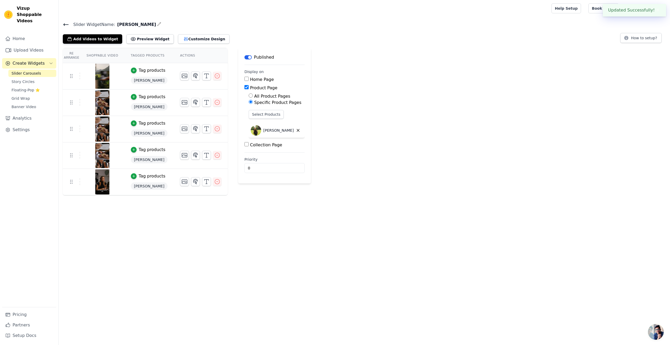
click at [238, 195] on html "Updated Successfully! ✖ Vizup Shoppable Videos Home Upload Videos Create Widget…" at bounding box center [335, 97] width 670 height 195
click at [360, 112] on div "Re Arrange Shoppable Video Tagged Products Actions Tag products [PERSON_NAME] T…" at bounding box center [365, 121] width 612 height 147
click at [141, 195] on html "Vizup Shoppable Videos Home Upload Videos Create Widgets Slider Carousels Story…" at bounding box center [335, 97] width 670 height 195
click at [24, 45] on link "Upload Videos" at bounding box center [29, 50] width 54 height 10
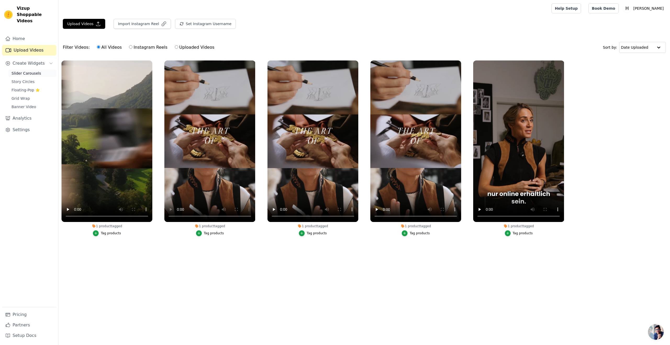
click at [22, 71] on span "Slider Carousels" at bounding box center [27, 73] width 30 height 5
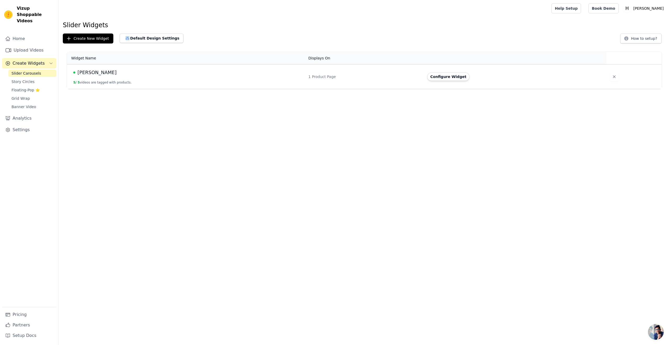
click at [185, 84] on td "[PERSON_NAME] 5 / 5 videos are tagged with products." at bounding box center [186, 77] width 238 height 24
click at [455, 75] on button "Configure Widget" at bounding box center [448, 77] width 42 height 8
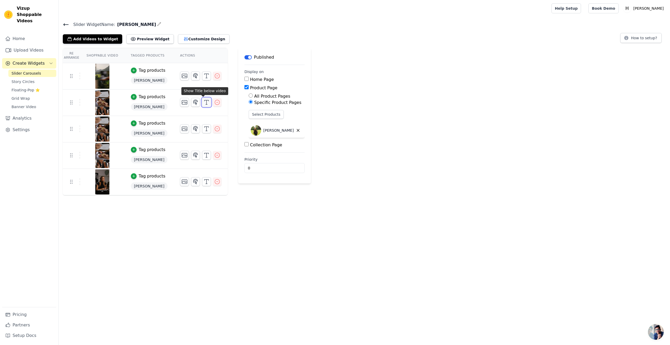
click at [204, 103] on icon "button" at bounding box center [206, 102] width 6 height 6
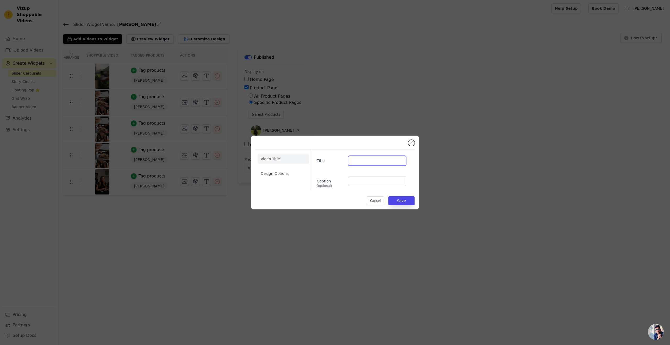
click at [366, 159] on input "Title" at bounding box center [377, 161] width 58 height 10
paste input "Ein einzigartiges Design"
type input "Ein einzigartiges Design"
click at [399, 202] on button "Save" at bounding box center [402, 200] width 26 height 9
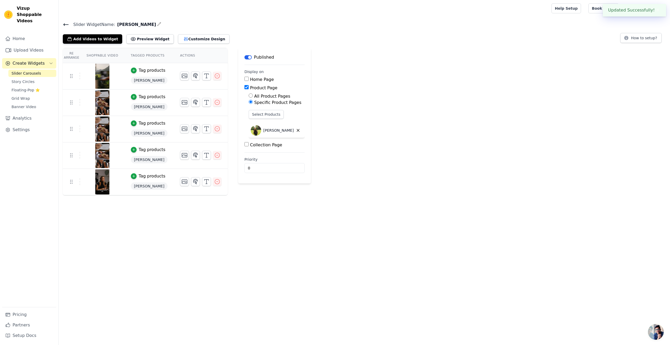
click at [250, 195] on html "Updated Successfully! ✖ Vizup Shoppable Videos Home Upload Videos Create Widget…" at bounding box center [335, 97] width 670 height 195
click at [67, 25] on icon at bounding box center [66, 24] width 6 height 6
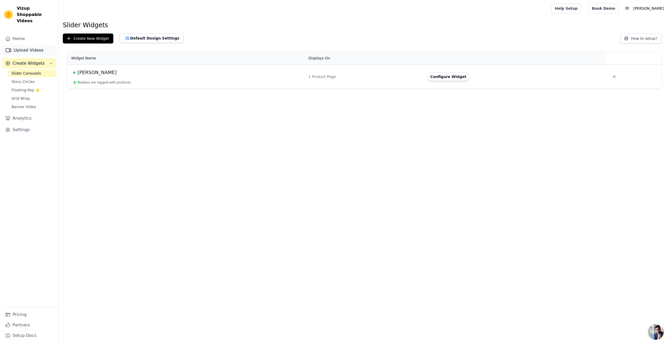
click at [26, 45] on link "Upload Videos" at bounding box center [29, 50] width 54 height 10
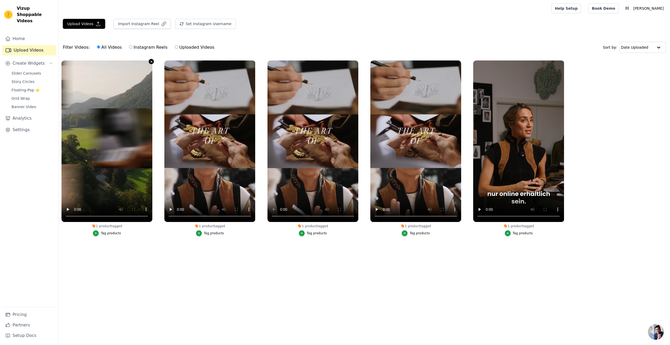
click at [151, 62] on icon "button" at bounding box center [151, 62] width 4 height 4
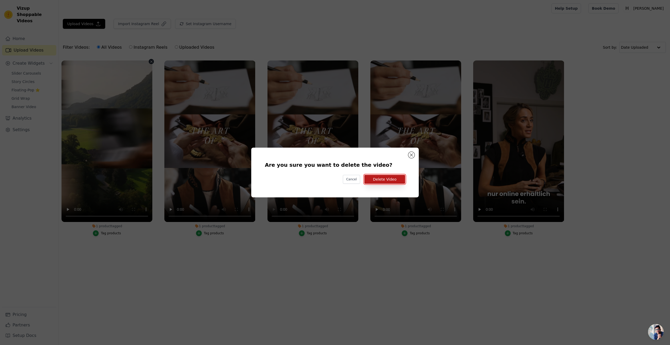
click at [389, 180] on button "Delete Video" at bounding box center [384, 179] width 41 height 9
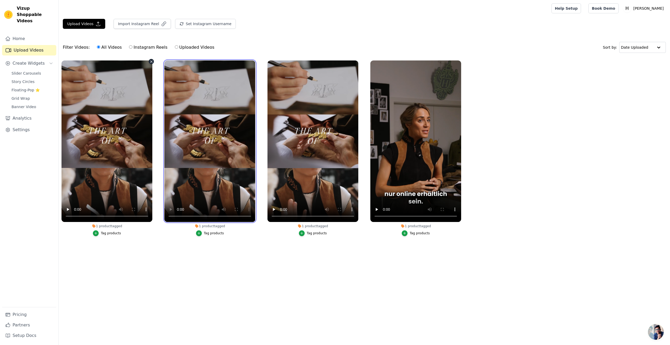
drag, startPoint x: 201, startPoint y: 93, endPoint x: 104, endPoint y: 95, distance: 97.4
click at [104, 95] on ul "1 product tagged Tag products 1 product tagged Tag products 1 product tagged Ta…" at bounding box center [365, 154] width 612 height 192
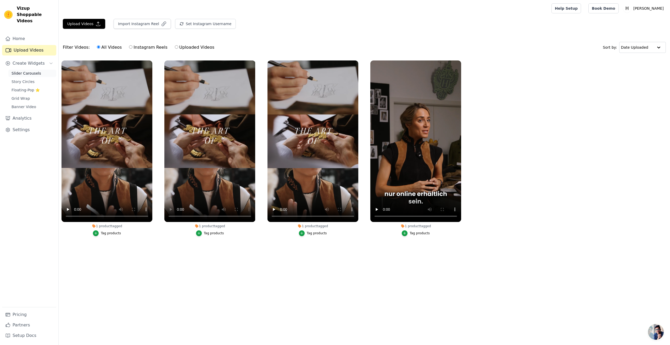
click at [24, 71] on span "Slider Carousels" at bounding box center [27, 73] width 30 height 5
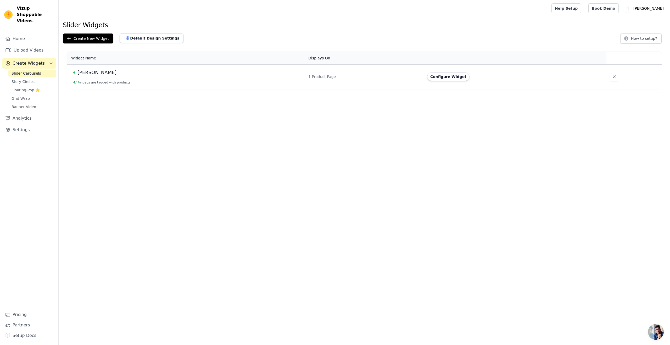
click at [129, 84] on button "4 / 4 videos are tagged with products." at bounding box center [102, 82] width 58 height 4
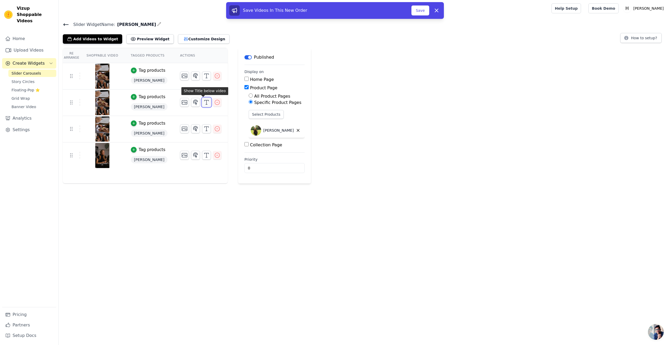
click at [203, 103] on icon "button" at bounding box center [206, 102] width 6 height 6
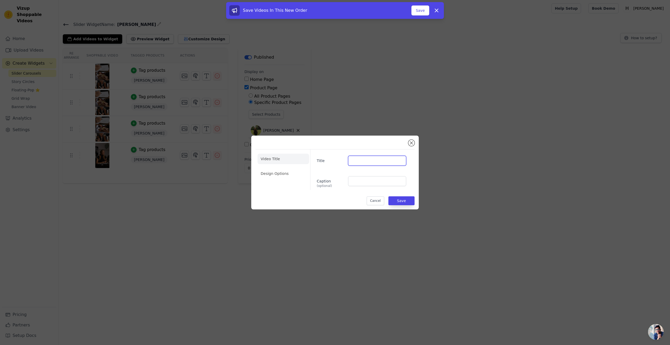
click at [354, 159] on input "Title" at bounding box center [377, 161] width 58 height 10
paste input "Der kreative Prozess"
type input "Der kreative Prozess"
click at [396, 200] on button "Save" at bounding box center [402, 200] width 26 height 9
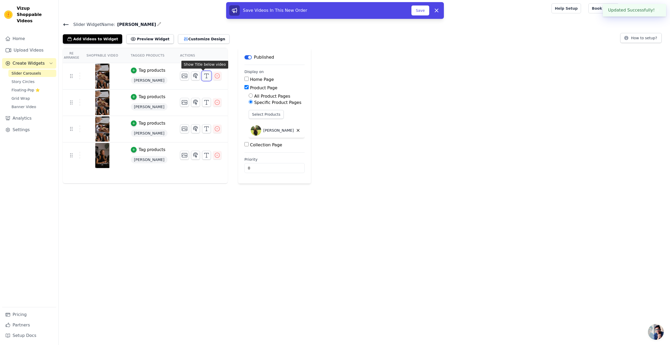
click at [205, 75] on icon "button" at bounding box center [206, 76] width 6 height 6
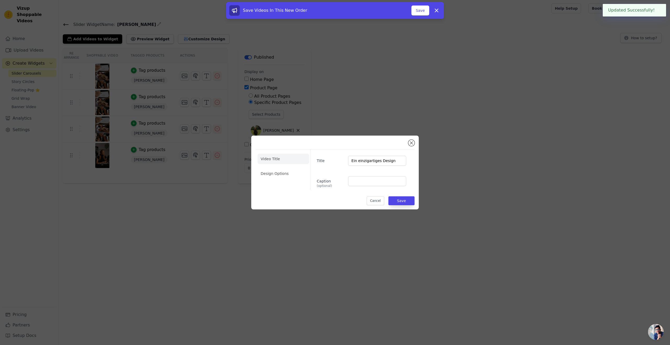
click at [220, 106] on div "Video Title Design Options Title Ein einzigartiges Design Caption (optional) Ca…" at bounding box center [335, 172] width 670 height 345
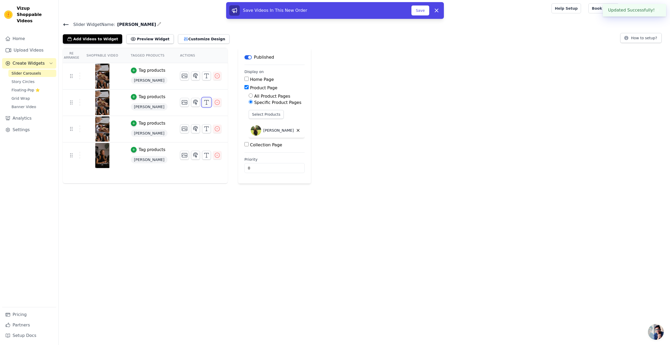
click at [207, 103] on line "button" at bounding box center [207, 102] width 0 height 4
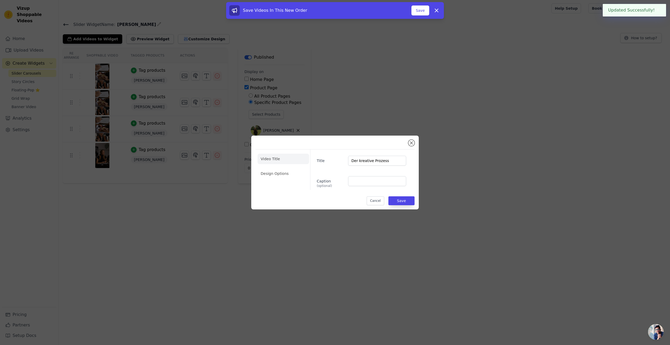
click at [175, 98] on div "Video Title Design Options Title Der kreative Prozess Caption (optional) Cancel…" at bounding box center [335, 172] width 670 height 345
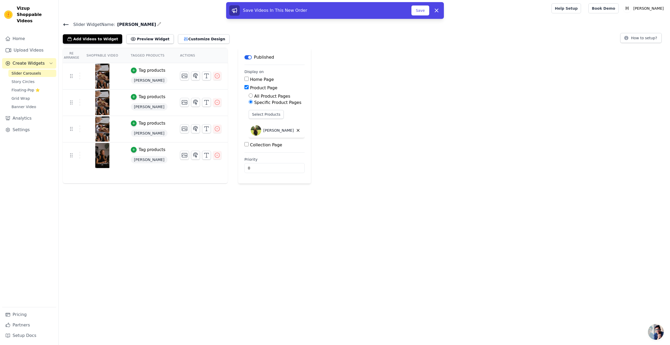
drag, startPoint x: 73, startPoint y: 104, endPoint x: 71, endPoint y: 72, distance: 32.0
click at [207, 129] on button "button" at bounding box center [206, 128] width 9 height 9
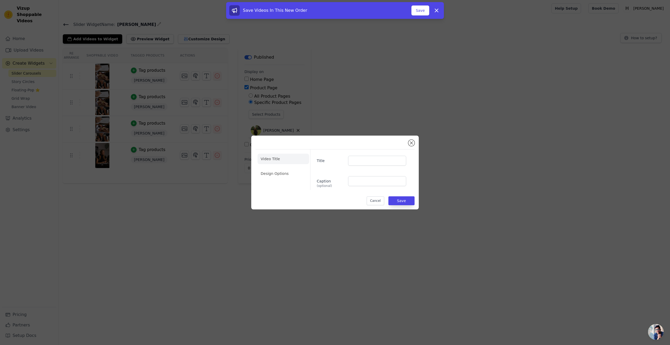
click at [178, 228] on div "Video Title Design Options Title Caption (optional) Cancel Save" at bounding box center [335, 172] width 670 height 345
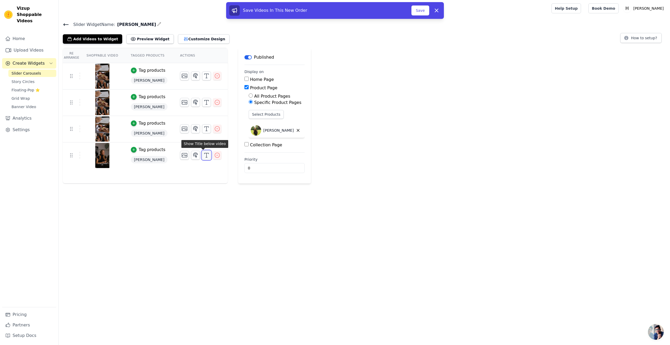
click at [203, 157] on icon "button" at bounding box center [206, 155] width 6 height 6
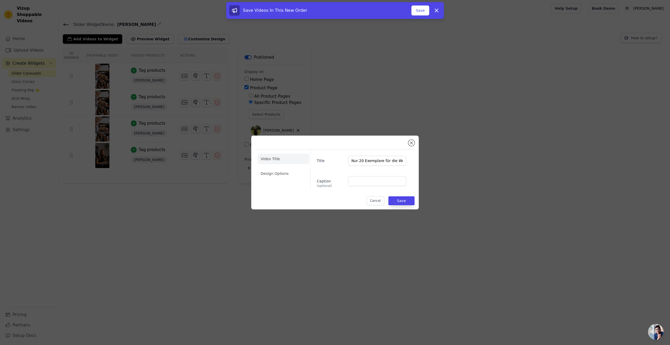
click at [195, 206] on div "Video Title Design Options Title Nur 20 Exemplare für die Welt Caption (optiona…" at bounding box center [334, 172] width 653 height 91
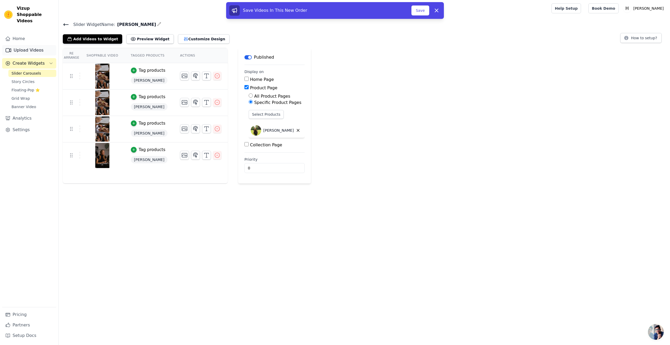
click at [26, 45] on link "Upload Videos" at bounding box center [29, 50] width 54 height 10
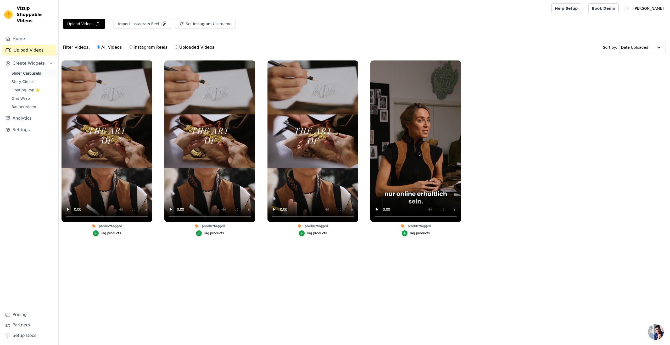
click at [24, 71] on span "Slider Carousels" at bounding box center [27, 73] width 30 height 5
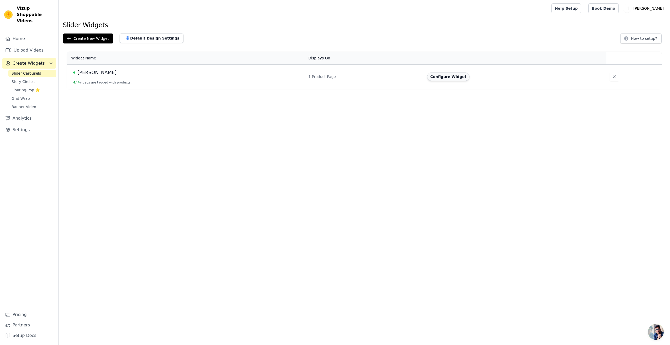
click at [447, 73] on button "Configure Widget" at bounding box center [448, 77] width 42 height 8
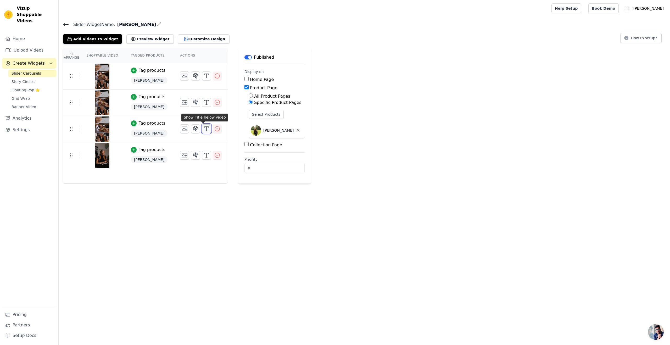
click at [204, 129] on icon "button" at bounding box center [206, 129] width 6 height 6
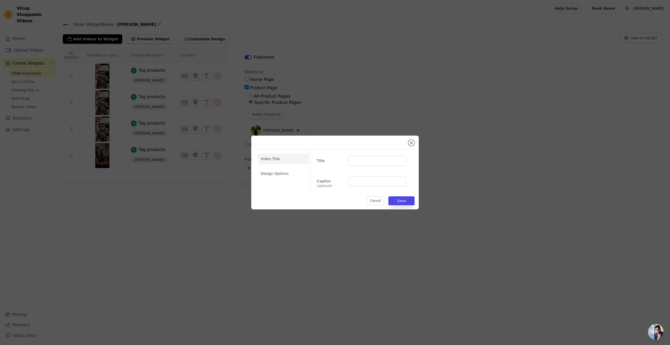
click at [366, 155] on div "Title Caption (optional)" at bounding box center [360, 169] width 100 height 41
click at [366, 162] on input "Title" at bounding box center [377, 161] width 58 height 10
paste input "[PERSON_NAME] Verbindung zu Habsburg"
type input "[PERSON_NAME] Verbindung zu Habsburg"
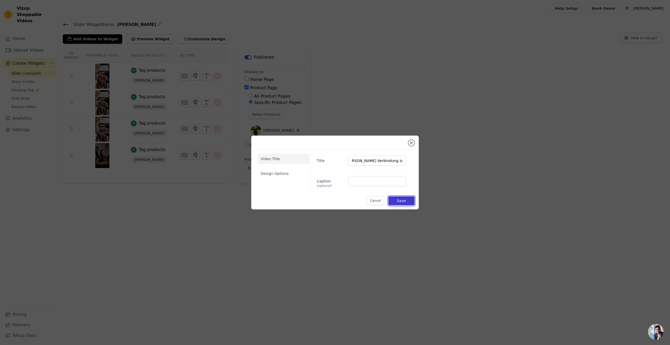
scroll to position [0, 0]
click at [398, 199] on button "Save" at bounding box center [402, 200] width 26 height 9
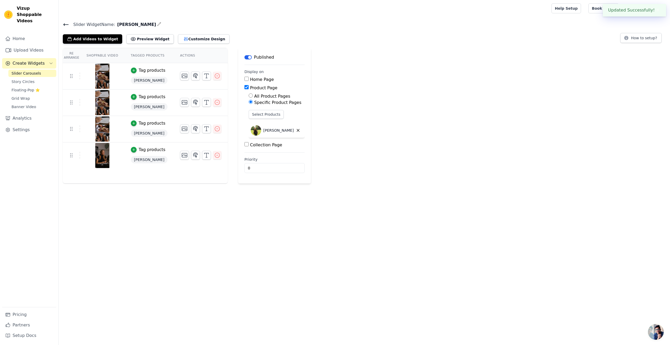
click at [160, 184] on html "Updated Successfully! ✖ Vizup Shoppable Videos Home Upload Videos Create Widget…" at bounding box center [335, 92] width 670 height 184
click at [24, 125] on link "Settings" at bounding box center [29, 130] width 54 height 10
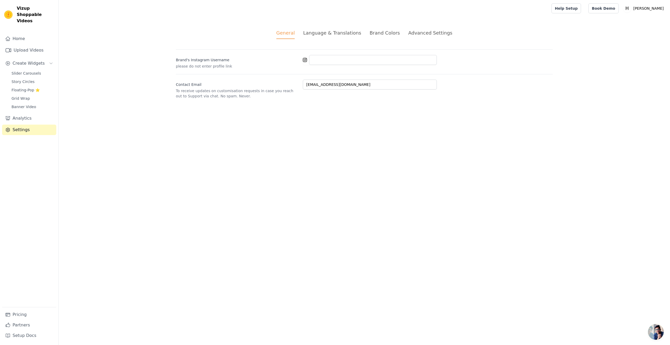
click at [338, 32] on div "Language & Translations" at bounding box center [332, 32] width 58 height 7
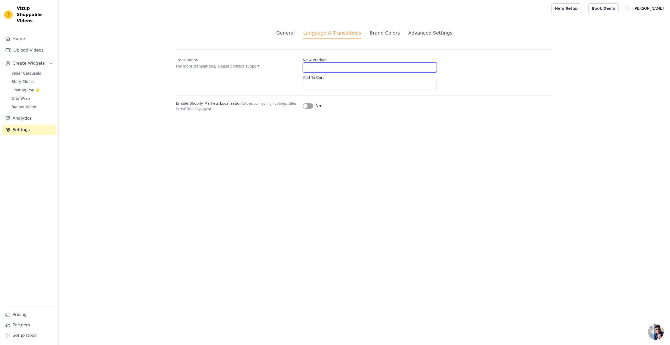
click at [327, 70] on input "View Product" at bounding box center [370, 68] width 134 height 10
click at [273, 85] on div "Translations For more translations, please contact support. View Product Add To…" at bounding box center [364, 69] width 377 height 41
click at [309, 106] on button "Label" at bounding box center [308, 105] width 10 height 5
click at [303, 124] on html "Market Localization enabled successfully! ✖ Vizup Shoppable Videos Home Upload …" at bounding box center [335, 62] width 670 height 124
click at [383, 36] on div "Brand Colors" at bounding box center [385, 32] width 30 height 7
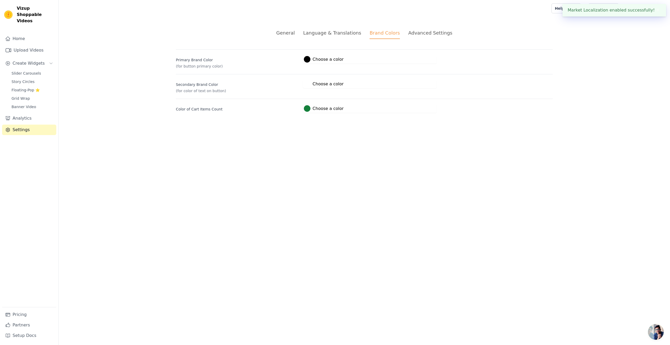
click at [422, 34] on div "Advanced Settings" at bounding box center [430, 32] width 44 height 7
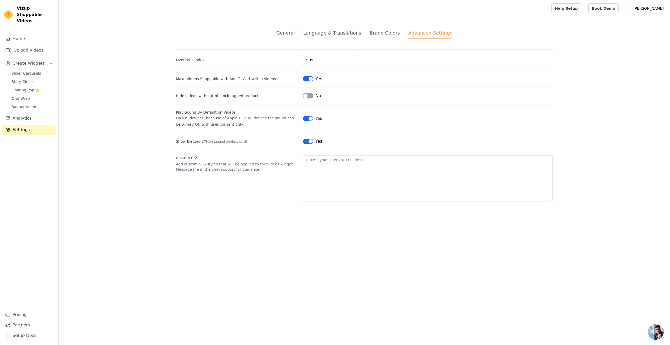
click at [383, 33] on div "Brand Colors" at bounding box center [385, 32] width 30 height 7
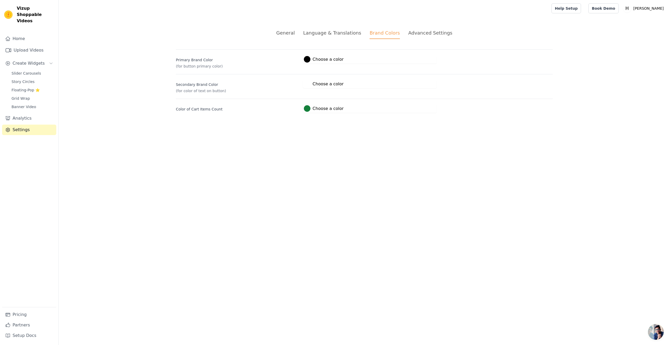
click at [318, 109] on label "#15803c Choose a color" at bounding box center [324, 108] width 40 height 7
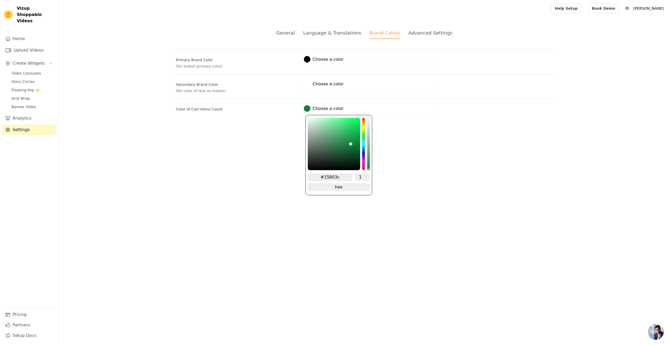
click at [320, 60] on label "#000000 Choose a color" at bounding box center [324, 59] width 40 height 7
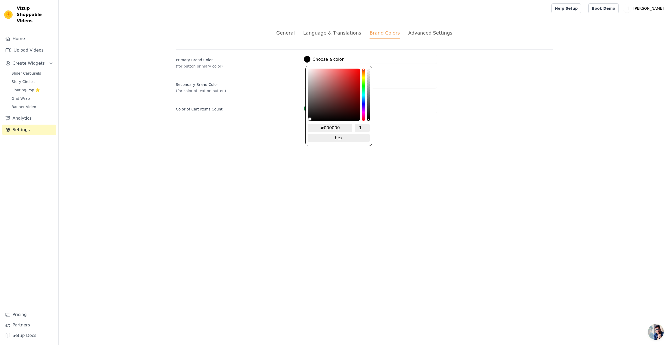
click at [261, 125] on html "Vizup Shoppable Videos Home Upload Videos Create Widgets Slider Carousels Story…" at bounding box center [335, 62] width 670 height 125
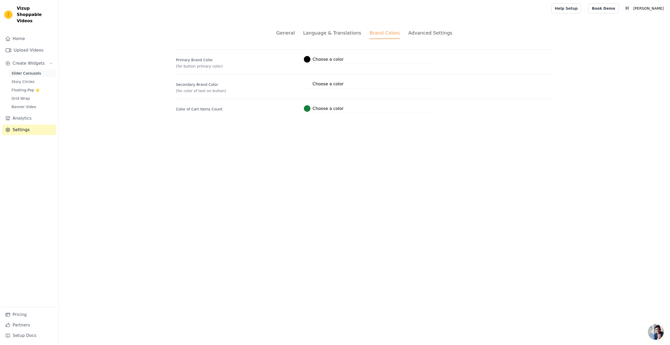
click at [25, 71] on span "Slider Carousels" at bounding box center [27, 73] width 30 height 5
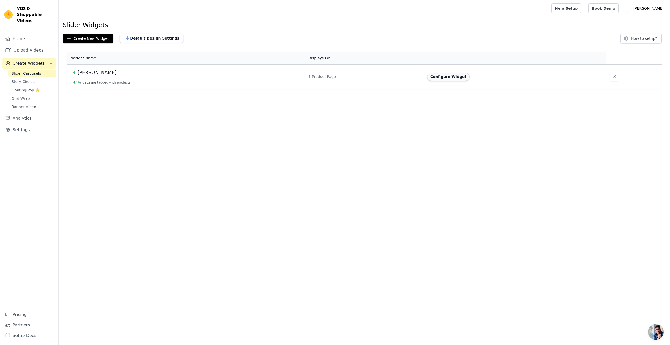
click at [451, 77] on button "Configure Widget" at bounding box center [448, 77] width 42 height 8
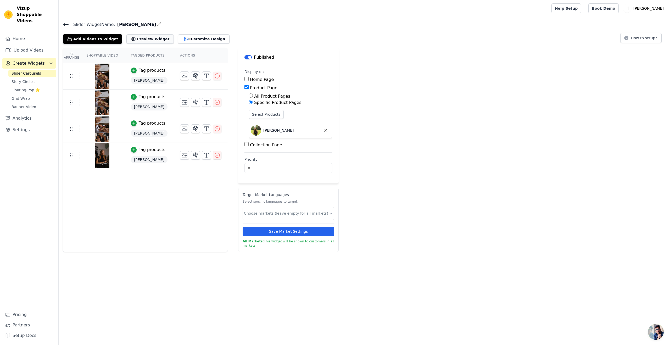
click at [137, 38] on button "Preview Widget" at bounding box center [149, 38] width 47 height 9
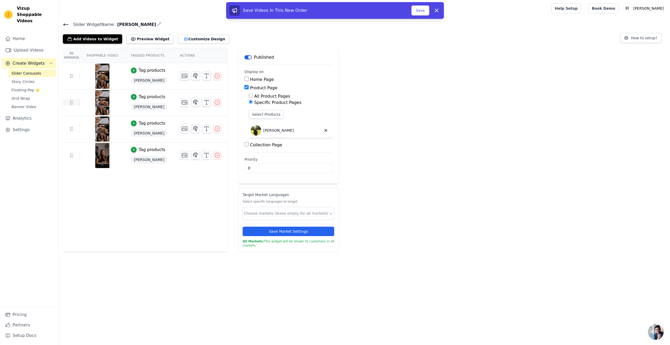
drag, startPoint x: 71, startPoint y: 103, endPoint x: 72, endPoint y: 65, distance: 37.7
click at [189, 252] on html "Vizup Shoppable Videos Home Upload Videos Create Widgets Slider Carousels Story…" at bounding box center [335, 126] width 670 height 252
click at [275, 216] on input "text" at bounding box center [286, 213] width 85 height 5
click at [271, 231] on div "German" at bounding box center [285, 228] width 91 height 15
click at [268, 229] on div "English" at bounding box center [285, 228] width 91 height 15
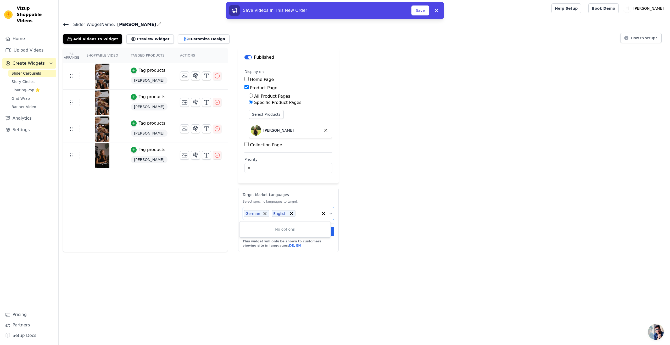
click at [252, 252] on html "Vizup Shoppable Videos Home Upload Videos Create Widgets Slider Carousels Story…" at bounding box center [335, 126] width 670 height 252
click at [262, 213] on icon at bounding box center [264, 213] width 5 height 5
click at [368, 225] on div "Re Arrange Shoppable Video Tagged Products Actions Tag products [PERSON_NAME] T…" at bounding box center [365, 150] width 612 height 204
click at [245, 252] on html "Vizup Shoppable Videos Home Upload Videos Create Widgets Slider Carousels Story…" at bounding box center [335, 126] width 670 height 252
click at [423, 12] on button "Save" at bounding box center [421, 10] width 18 height 10
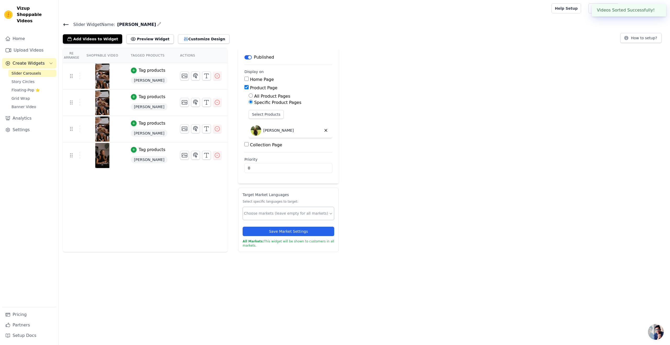
click at [376, 96] on div "Re Arrange Shoppable Video Tagged Products Actions Tag products [PERSON_NAME] T…" at bounding box center [365, 150] width 612 height 204
click at [67, 26] on icon at bounding box center [66, 24] width 6 height 6
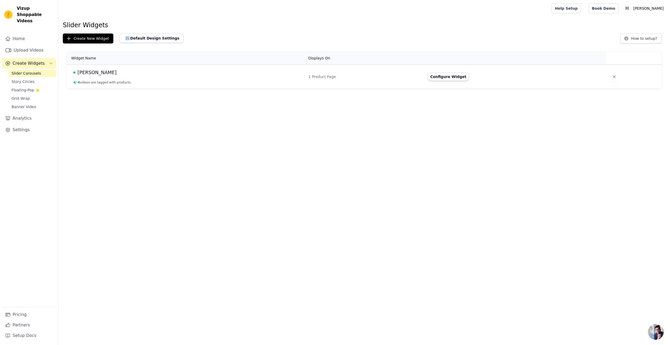
click at [209, 89] on html "Vizup Shoppable Videos Home Upload Videos Create Widgets Slider Carousels Story…" at bounding box center [335, 44] width 670 height 89
click at [139, 73] on div "[PERSON_NAME]" at bounding box center [187, 72] width 229 height 7
click at [461, 78] on button "Configure Widget" at bounding box center [448, 77] width 42 height 8
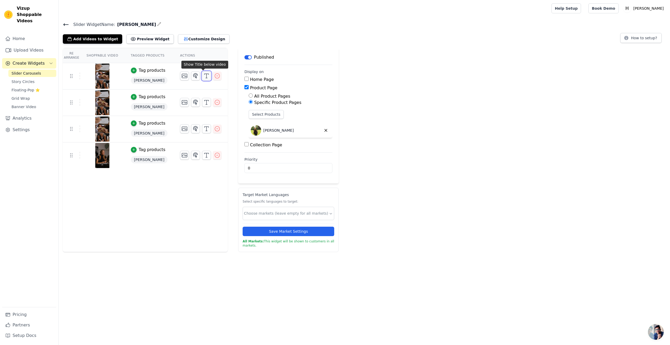
click at [203, 77] on icon "button" at bounding box center [206, 76] width 6 height 6
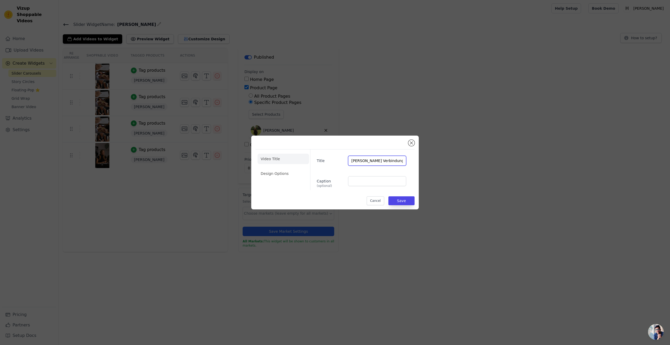
click at [365, 161] on input "[PERSON_NAME] Verbindung zu Habsburg" at bounding box center [377, 161] width 58 height 10
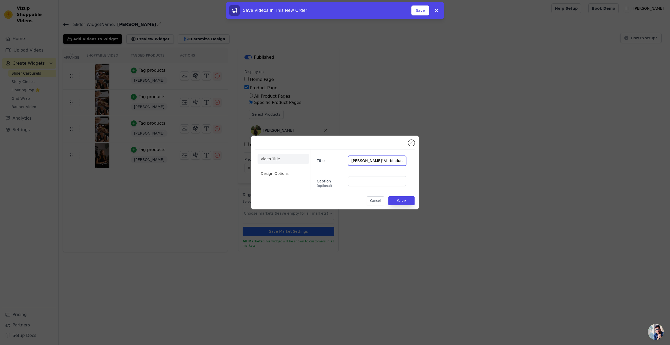
drag, startPoint x: 368, startPoint y: 161, endPoint x: 435, endPoint y: 162, distance: 67.8
type input "Andreas' Connection With [PERSON_NAME]"
click at [401, 202] on button "Save" at bounding box center [402, 200] width 26 height 9
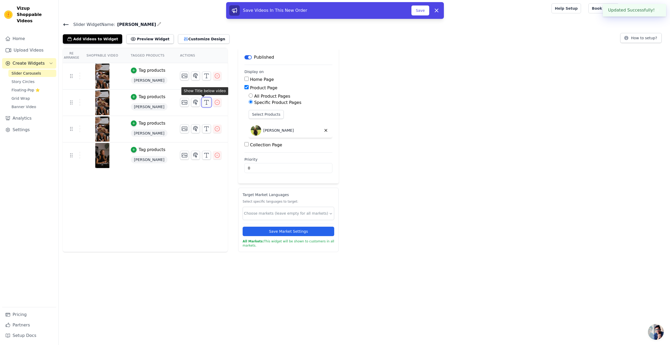
click at [203, 101] on icon "button" at bounding box center [206, 102] width 6 height 6
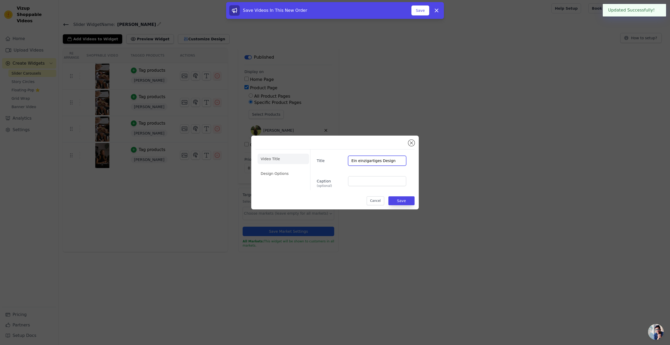
click at [369, 162] on input "Ein einzigartiges Design" at bounding box center [377, 161] width 58 height 10
type input "A Distinctive Design"
click at [393, 199] on button "Save" at bounding box center [402, 200] width 26 height 9
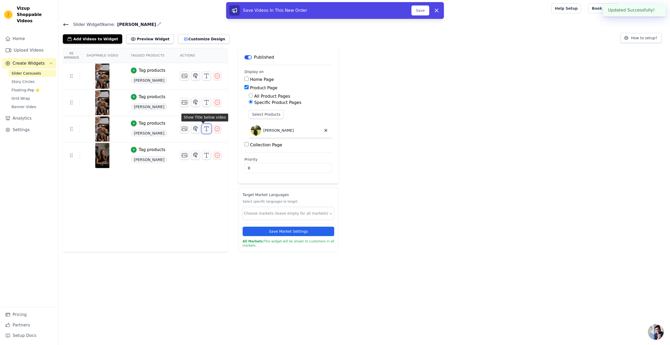
click at [204, 125] on button "button" at bounding box center [206, 128] width 9 height 9
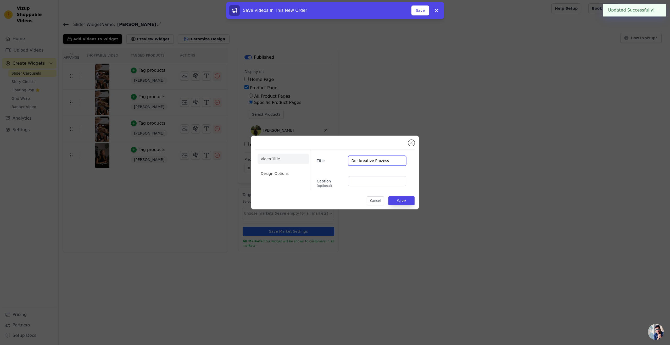
click at [368, 160] on input "Der kreative Prozess" at bounding box center [377, 161] width 58 height 10
type input "The Creative Process"
click at [400, 198] on button "Save" at bounding box center [402, 200] width 26 height 9
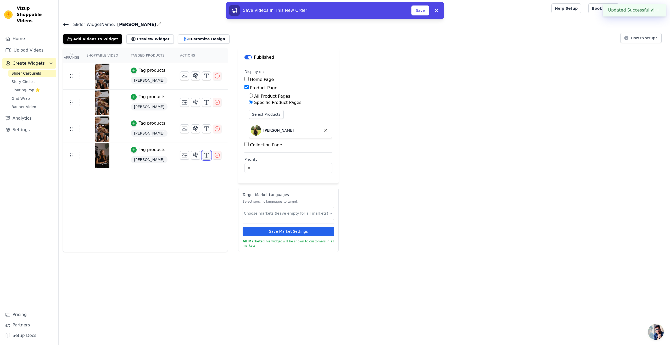
click at [203, 157] on icon "button" at bounding box center [206, 155] width 6 height 6
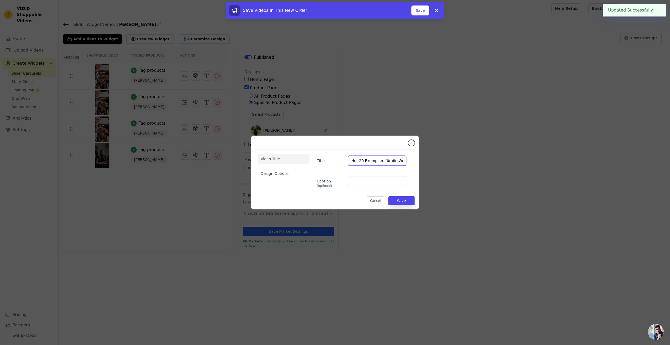
click at [364, 162] on input "Nur 20 Exemplare für die Welt" at bounding box center [377, 161] width 58 height 10
click at [373, 161] on input "Only 20 Vest in the World" at bounding box center [377, 161] width 58 height 10
drag, startPoint x: 399, startPoint y: 160, endPoint x: 372, endPoint y: 162, distance: 27.3
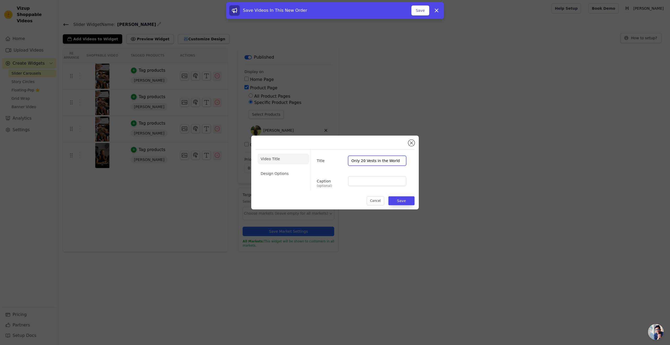
click at [369, 161] on input "Only 20 Vests in the World" at bounding box center [377, 161] width 58 height 10
drag, startPoint x: 376, startPoint y: 162, endPoint x: 397, endPoint y: 162, distance: 21.0
click at [375, 161] on input "Only 20 Vests Available" at bounding box center [377, 161] width 58 height 10
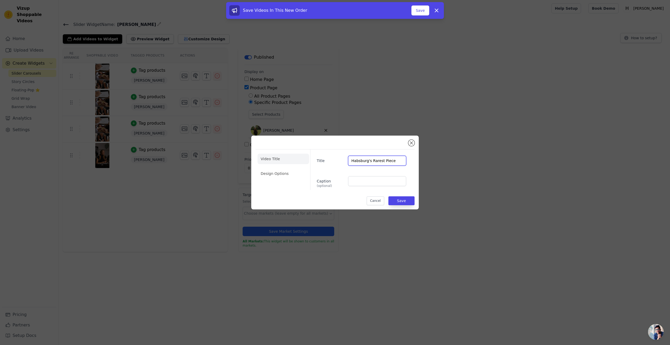
click at [372, 161] on input "Habsburg's Rarest Piece" at bounding box center [377, 161] width 58 height 10
paste input "’s Rarest Creation"
type input "Habsburg’s Rarest Creation"
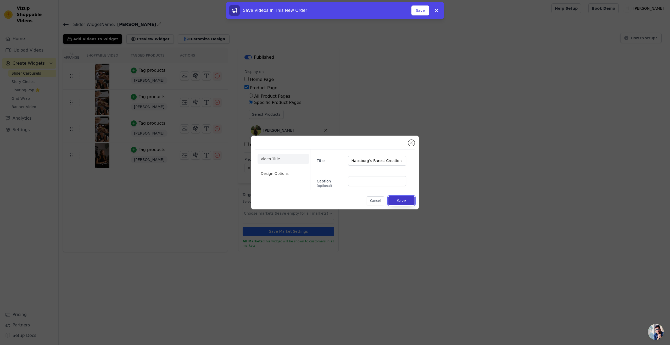
click at [403, 199] on button "Save" at bounding box center [402, 200] width 26 height 9
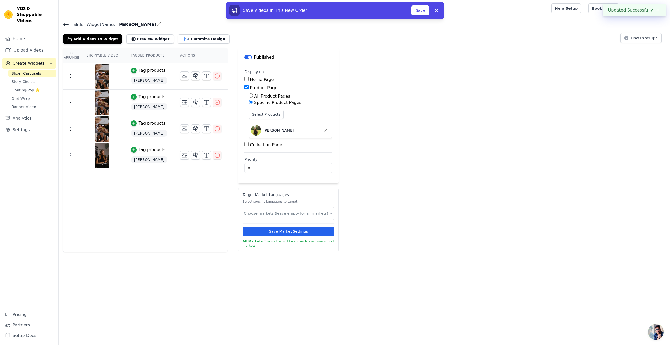
click at [564, 78] on div "Re Arrange Shoppable Video Tagged Products Actions Tag products [PERSON_NAME] T…" at bounding box center [365, 150] width 612 height 204
click at [154, 41] on button "Preview Widget" at bounding box center [149, 38] width 47 height 9
